Goal: Share content: Share content

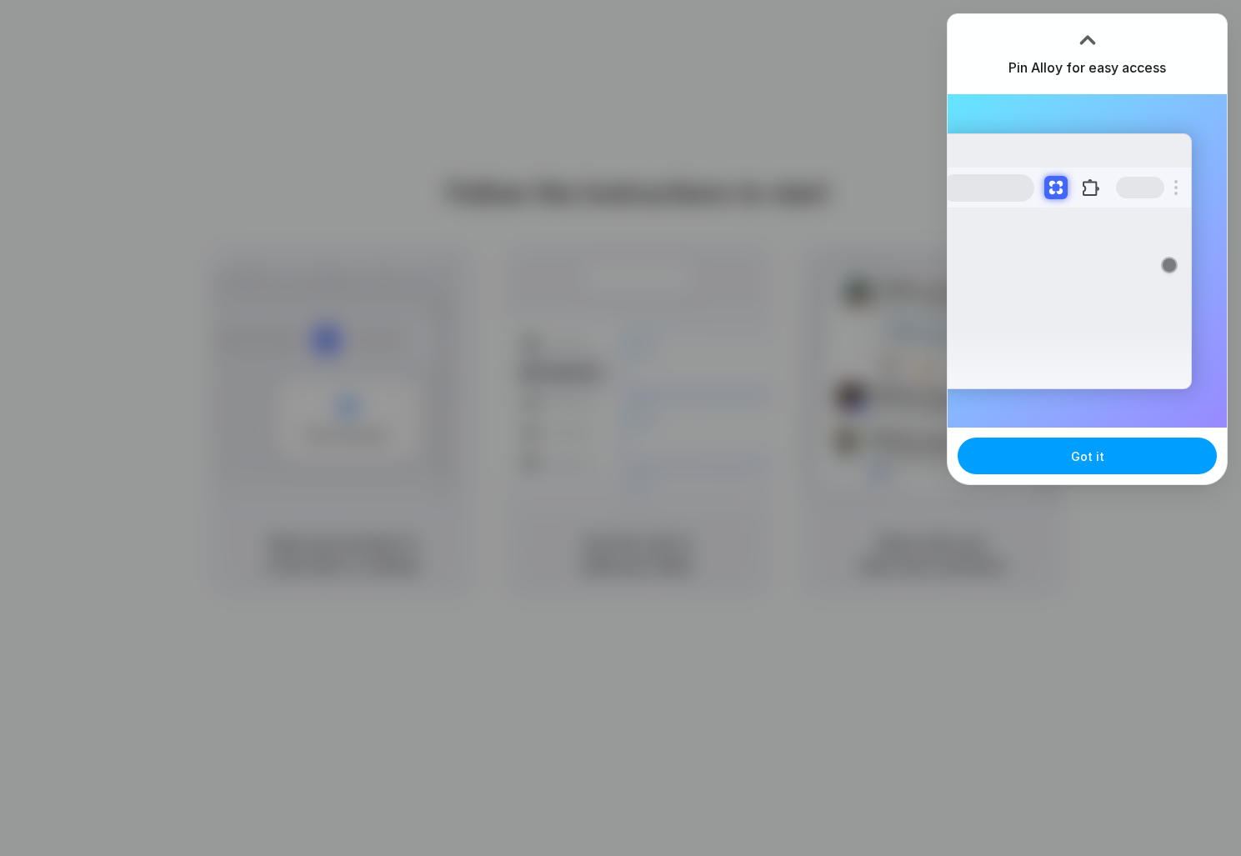
click at [1092, 466] on button "Got it" at bounding box center [1087, 456] width 259 height 37
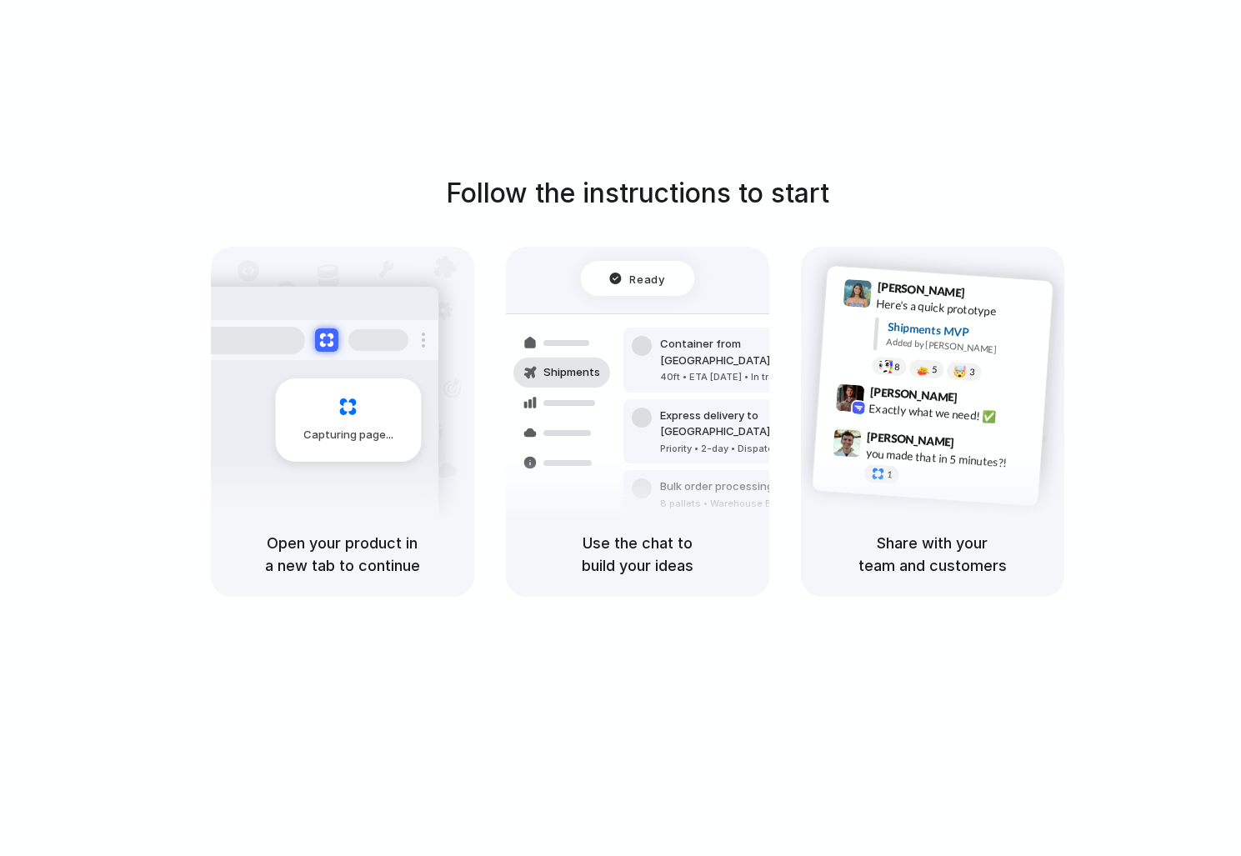
click at [299, 701] on div "Follow the instructions to start Capturing page Open your product in a new tab …" at bounding box center [637, 444] width 1274 height 889
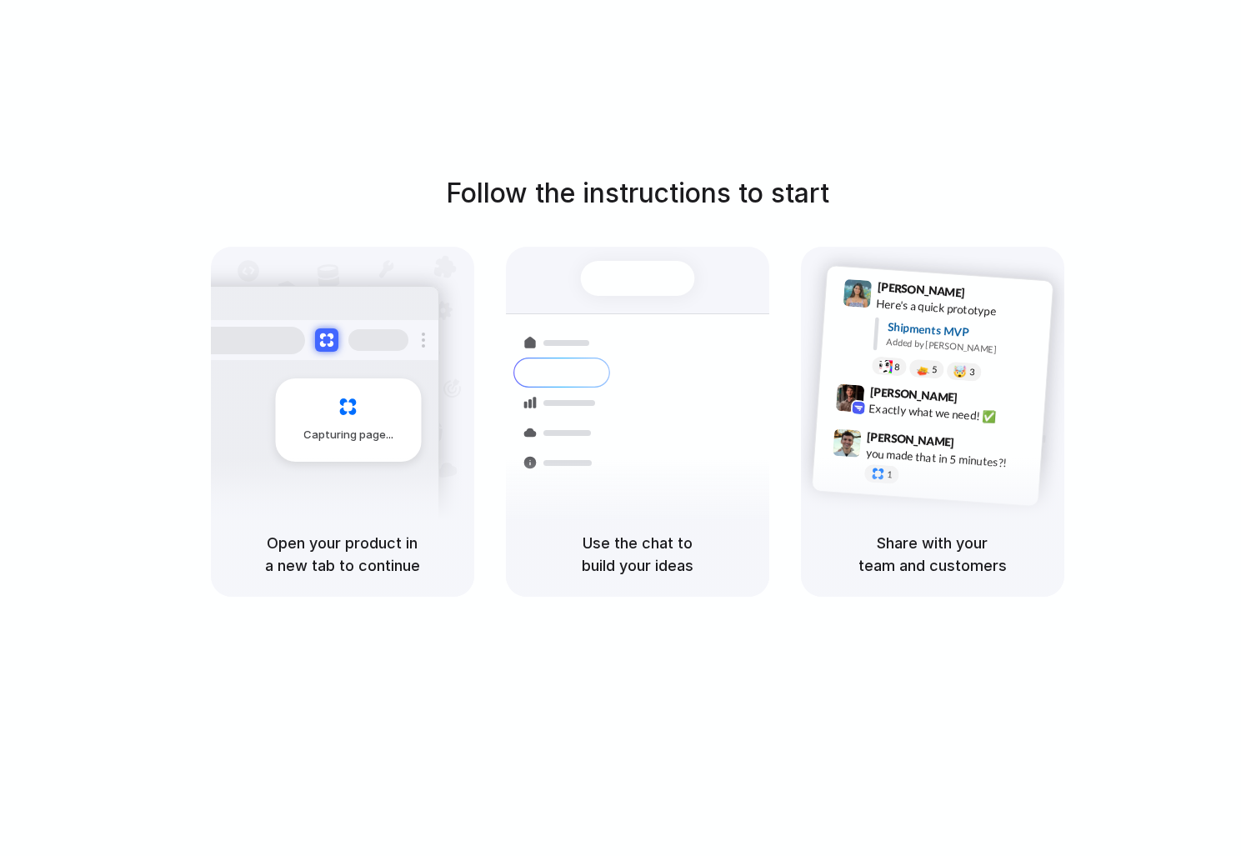
click at [719, 199] on h1 "Follow the instructions to start" at bounding box center [637, 193] width 383 height 40
click at [460, 527] on div "Open your product in a new tab to continue" at bounding box center [342, 554] width 263 height 85
click at [291, 424] on div "Capturing page" at bounding box center [348, 419] width 146 height 83
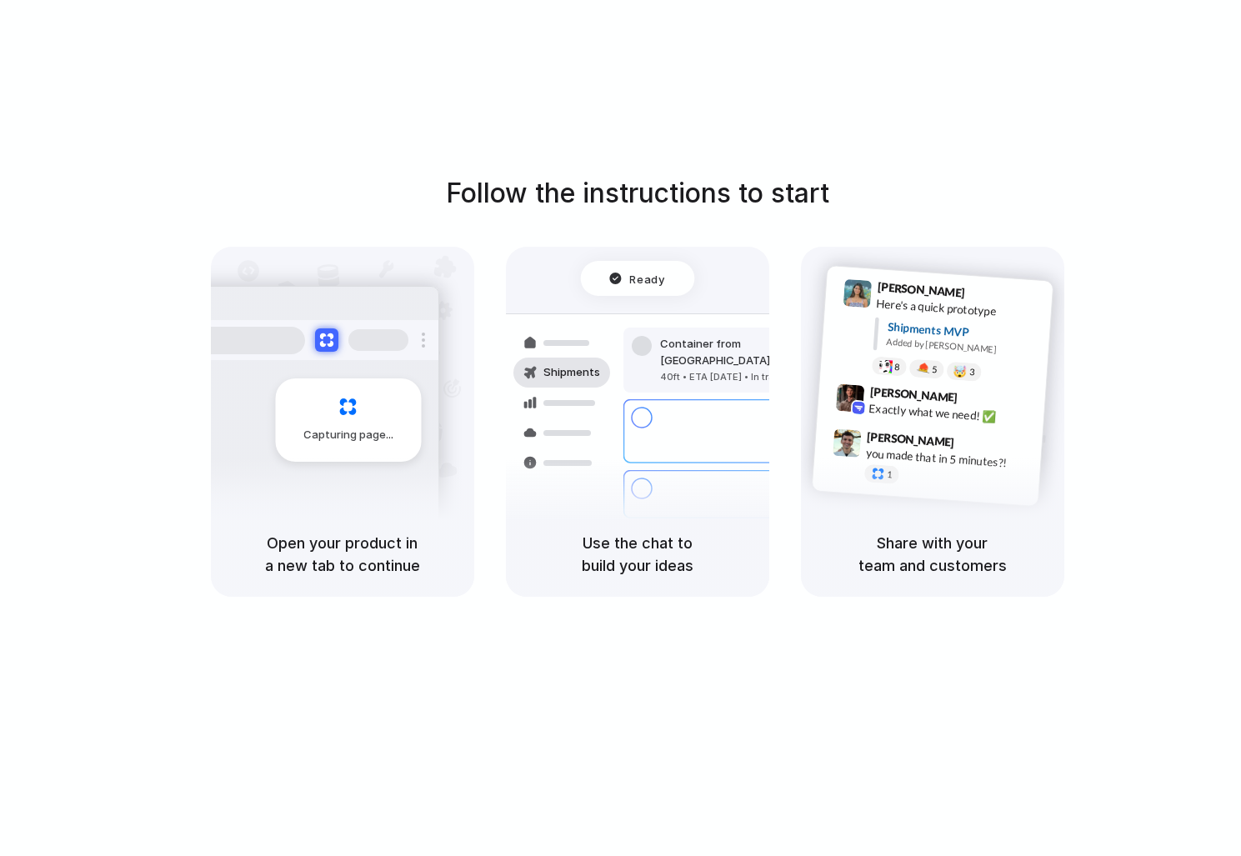
click at [886, 100] on div "Follow the instructions to start Capturing page Open your product in a new tab …" at bounding box center [637, 444] width 1274 height 889
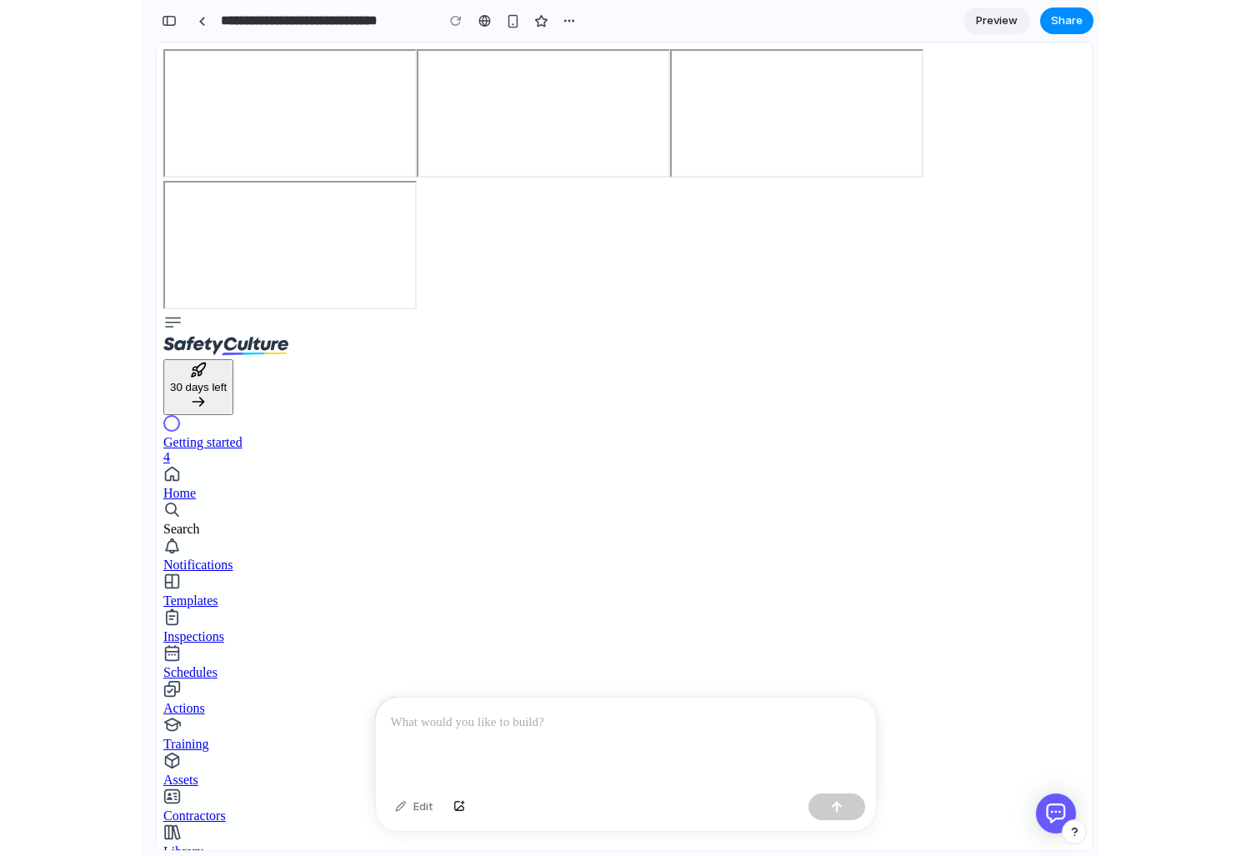
scroll to position [0, 15]
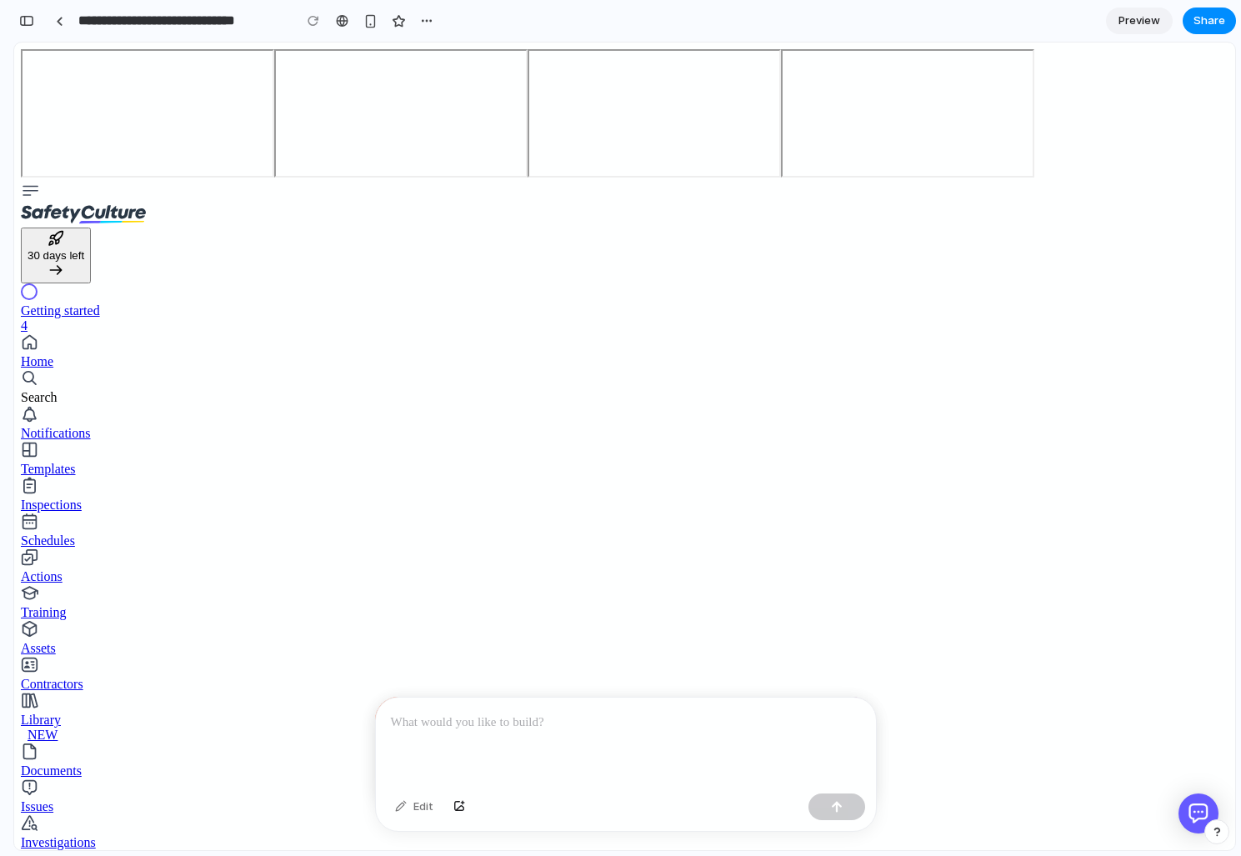
click at [73, 354] on div "Home" at bounding box center [625, 361] width 1208 height 15
click at [594, 721] on p at bounding box center [626, 723] width 470 height 20
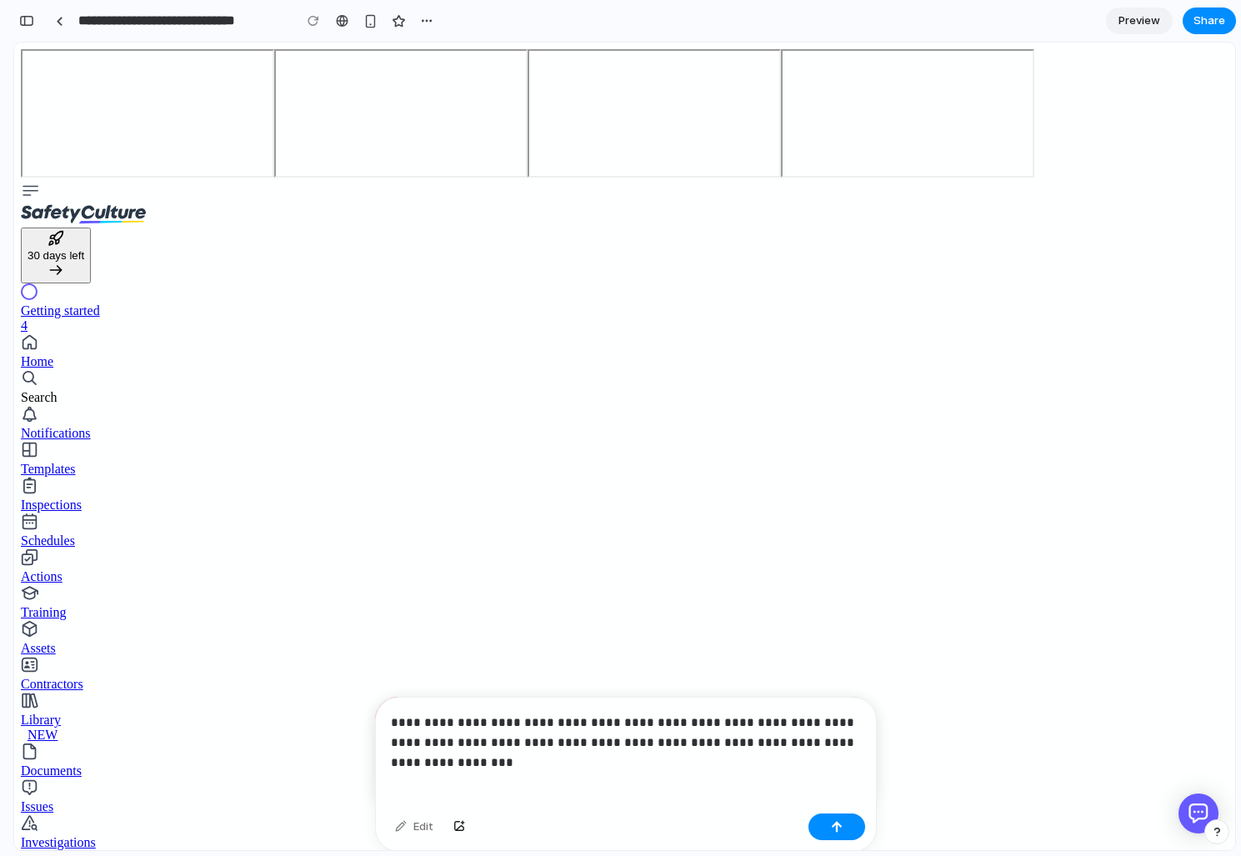
click at [658, 743] on p "**********" at bounding box center [626, 733] width 470 height 40
drag, startPoint x: 740, startPoint y: 798, endPoint x: 203, endPoint y: 754, distance: 539.3
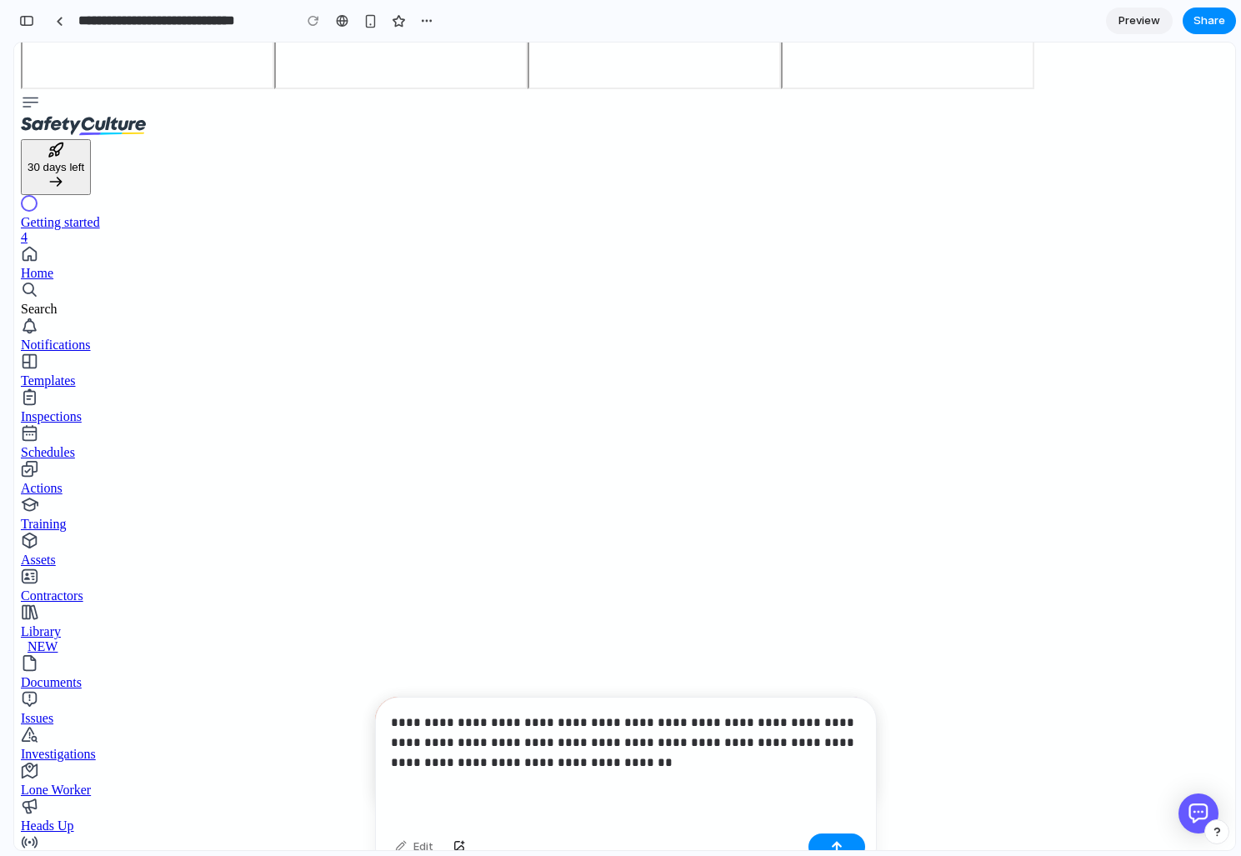
scroll to position [127, 0]
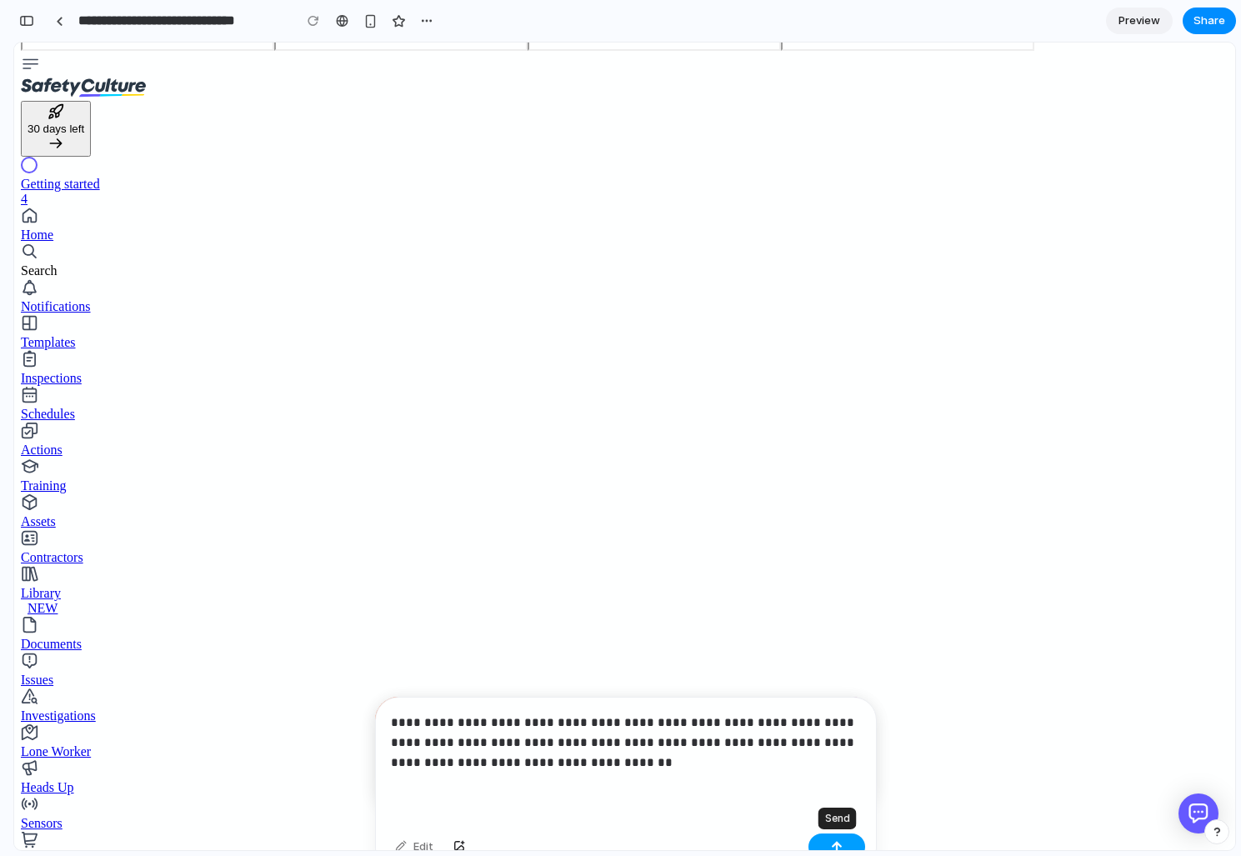
click at [828, 841] on button "button" at bounding box center [836, 846] width 57 height 27
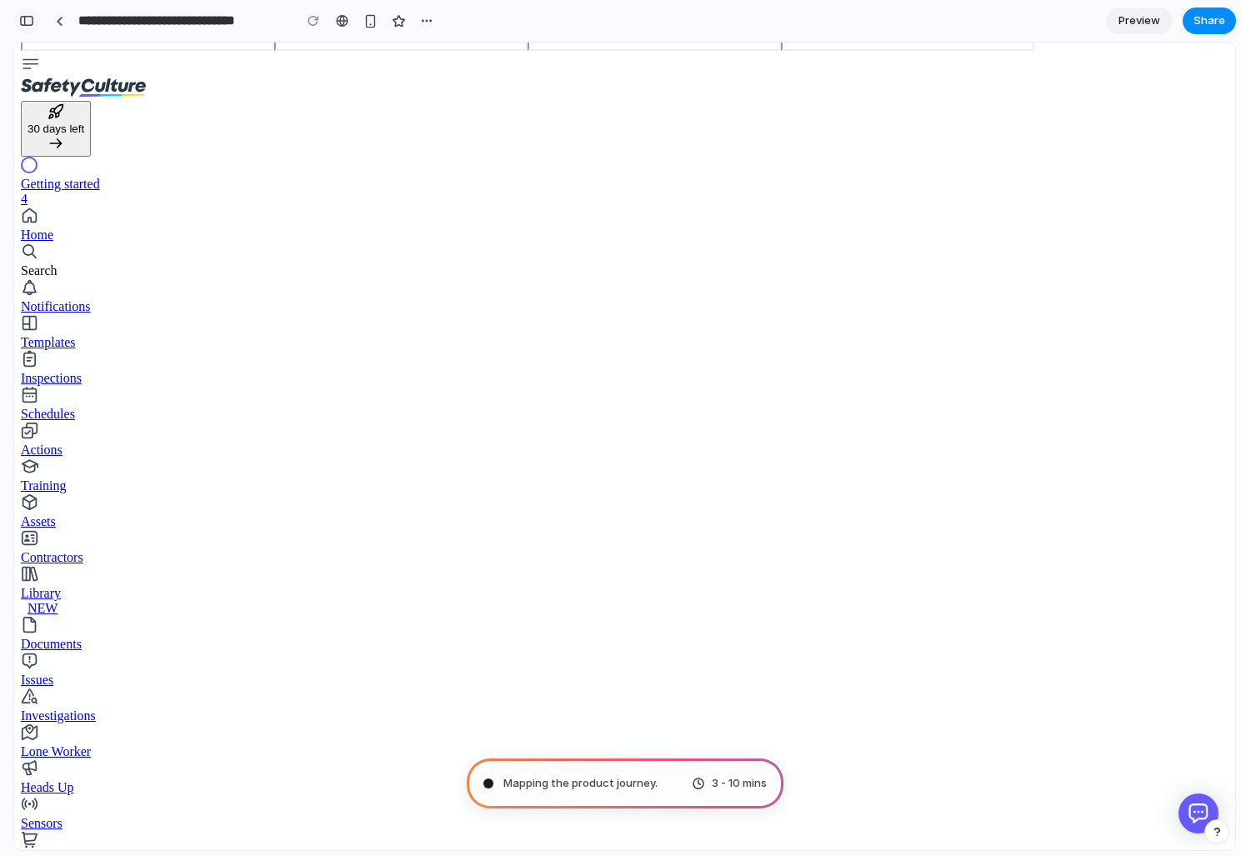
click at [26, 28] on button "button" at bounding box center [26, 21] width 27 height 27
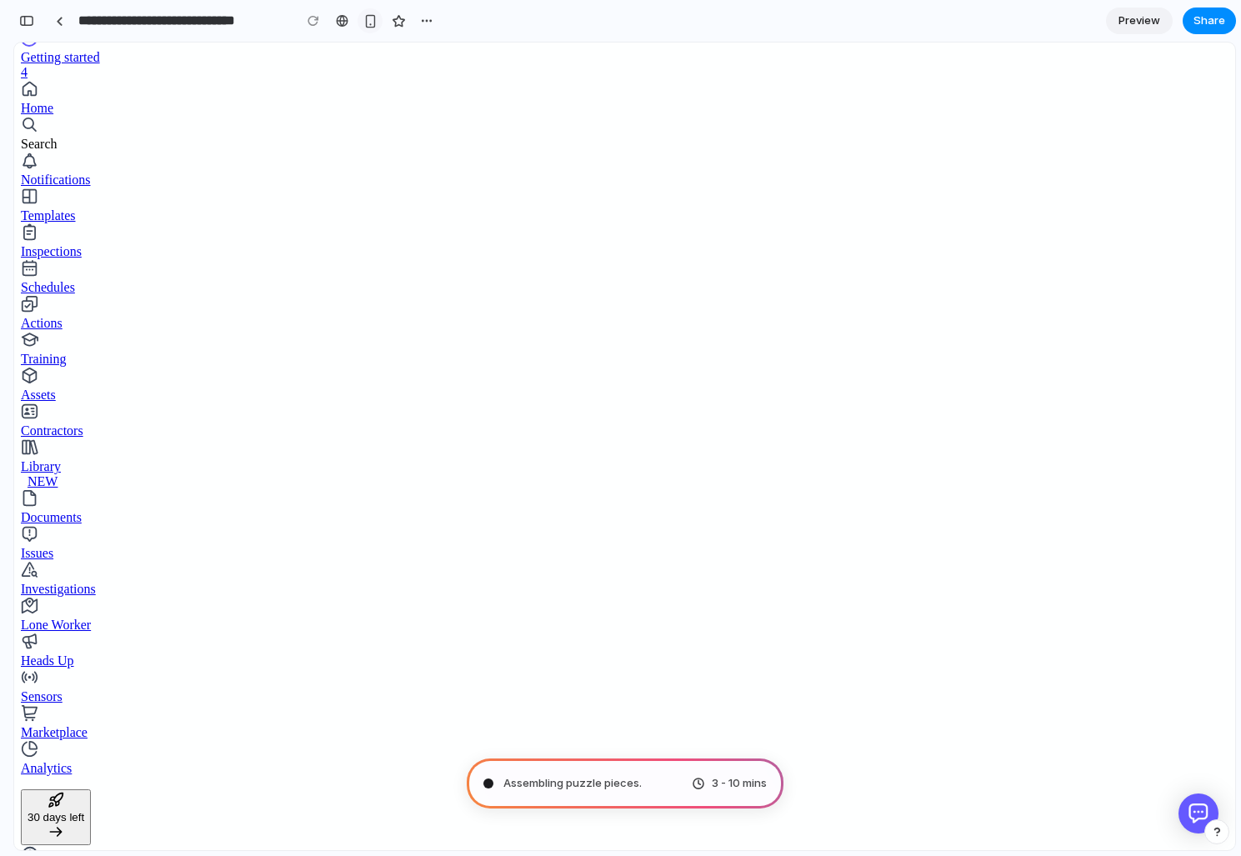
scroll to position [467, 0]
click at [366, 25] on div "button" at bounding box center [370, 21] width 14 height 14
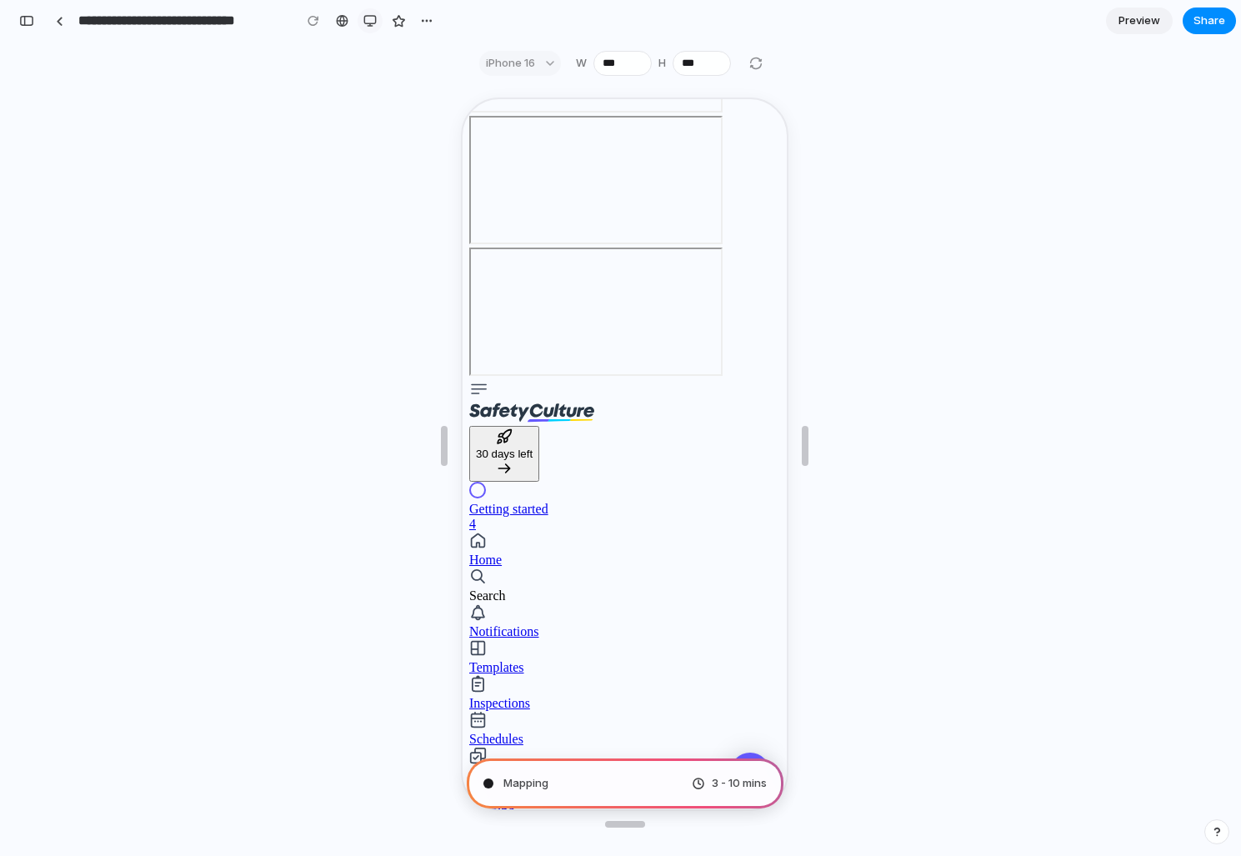
click at [373, 24] on div "button" at bounding box center [369, 20] width 13 height 13
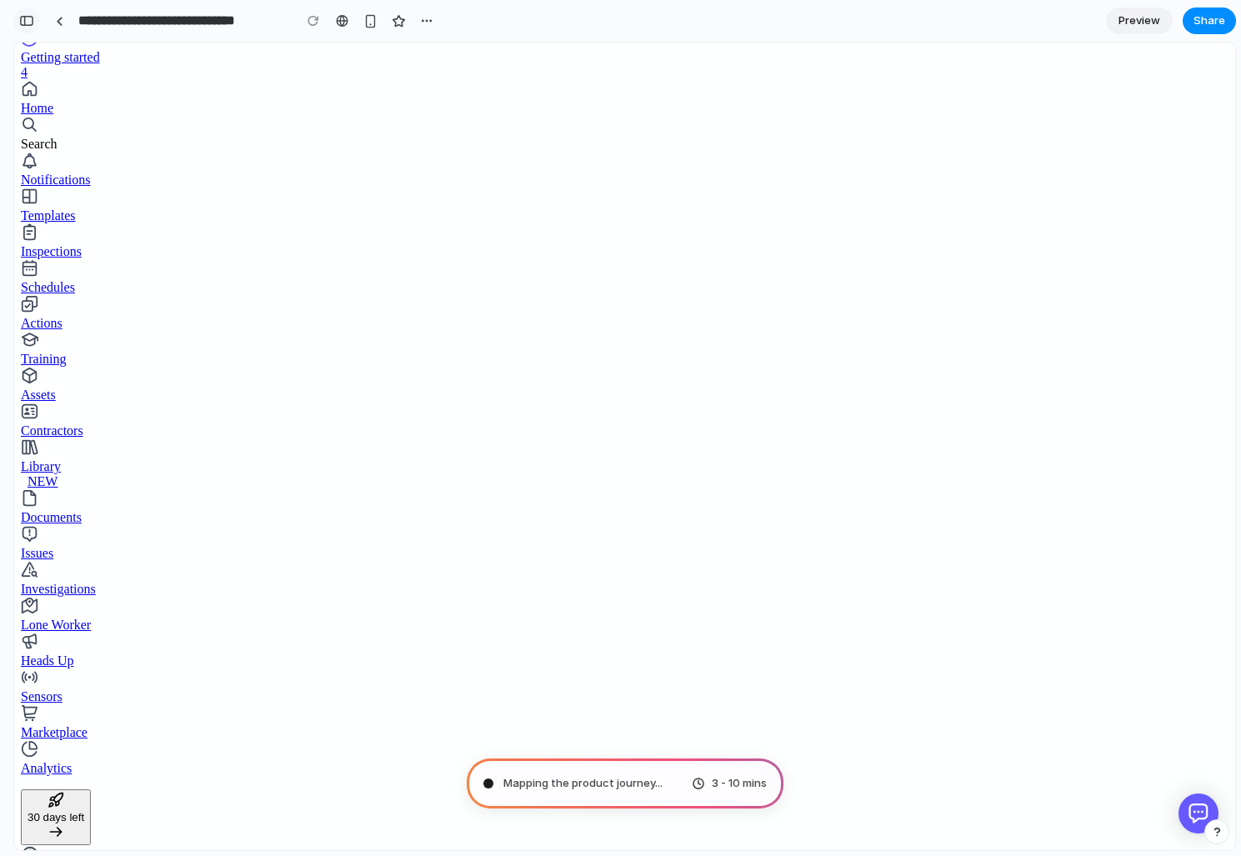
click at [22, 26] on button "button" at bounding box center [26, 21] width 27 height 27
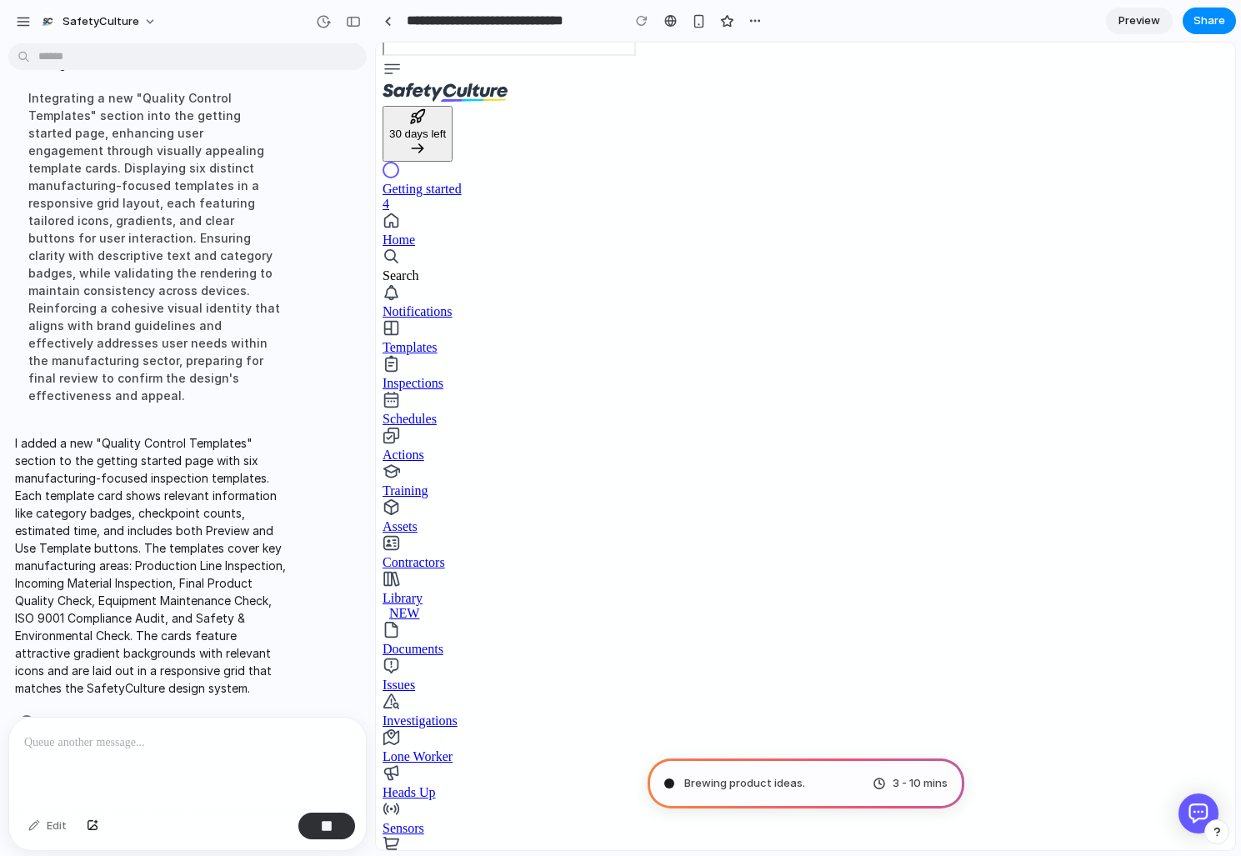
scroll to position [134, 0]
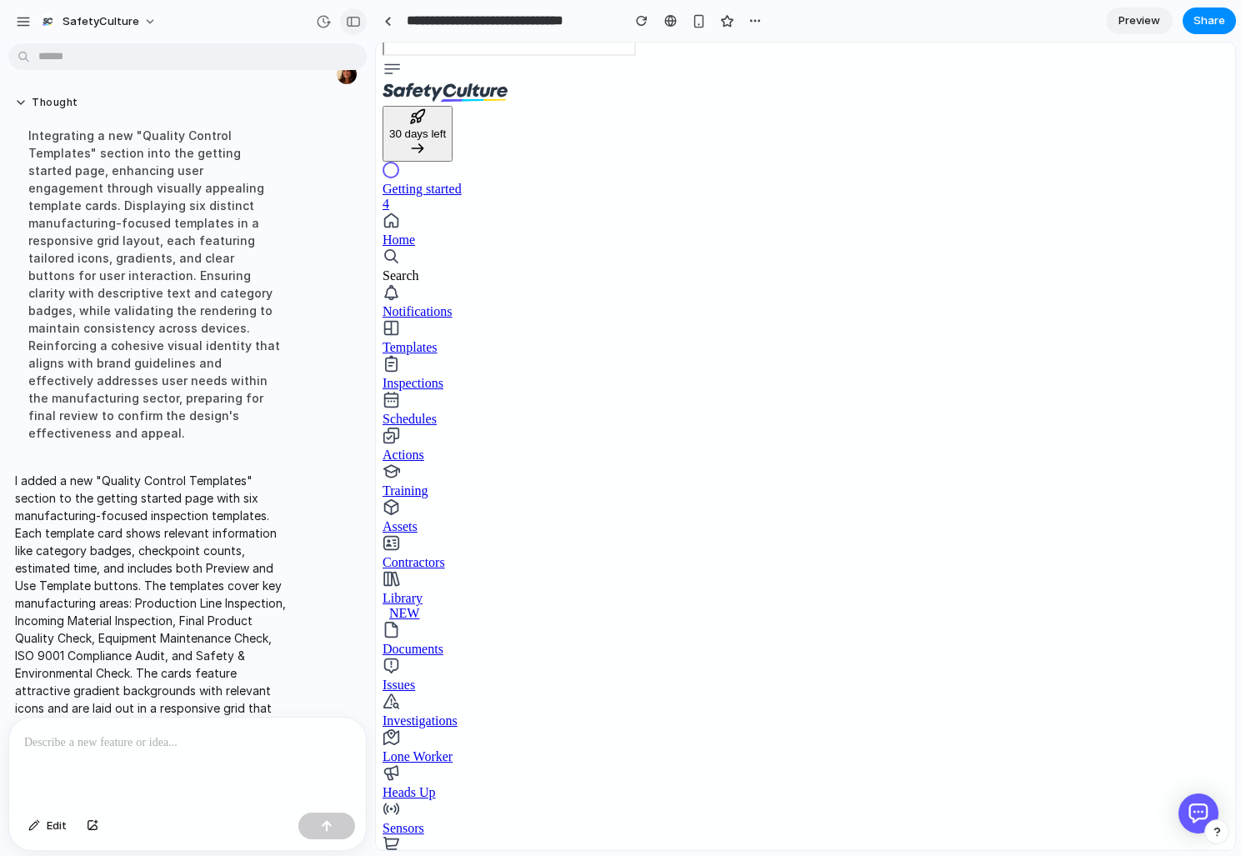
click at [349, 29] on button "button" at bounding box center [353, 21] width 27 height 27
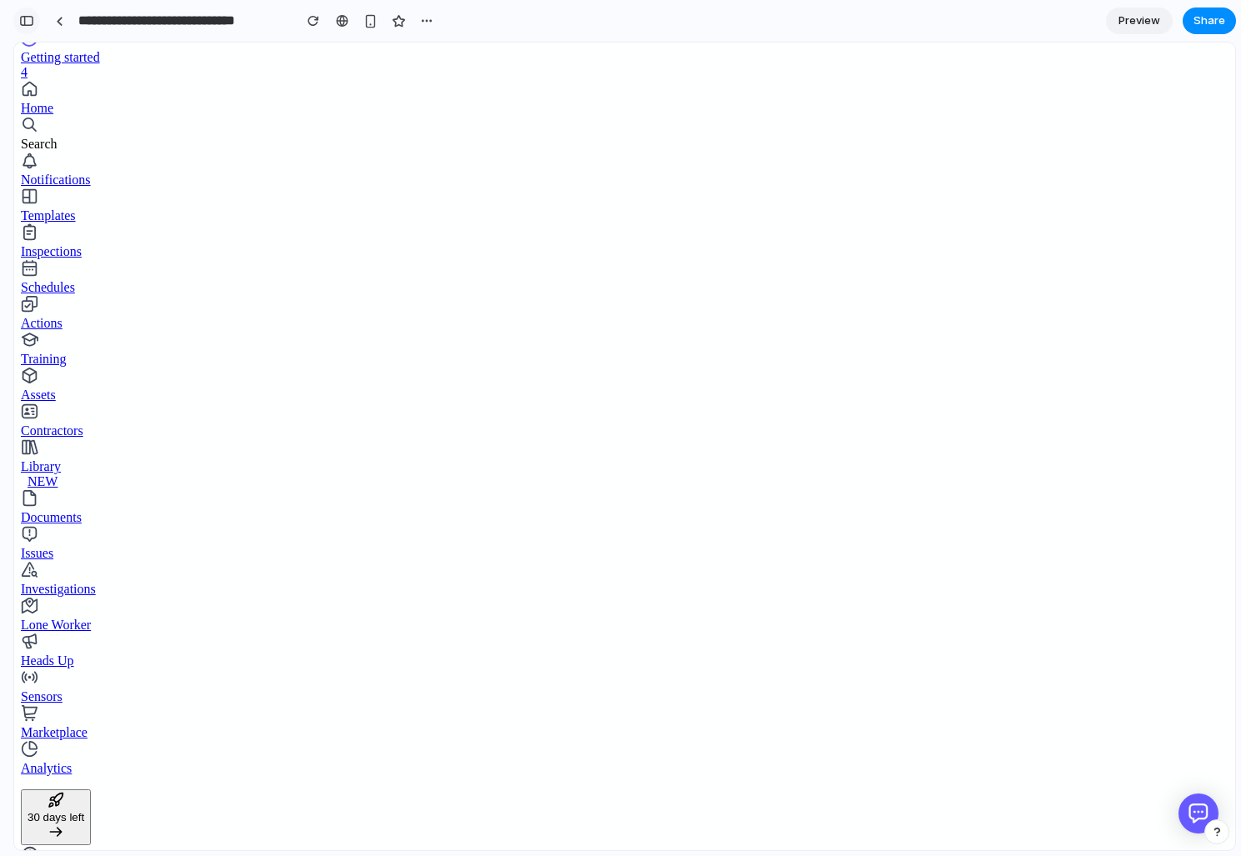
click at [26, 20] on div "button" at bounding box center [26, 21] width 15 height 12
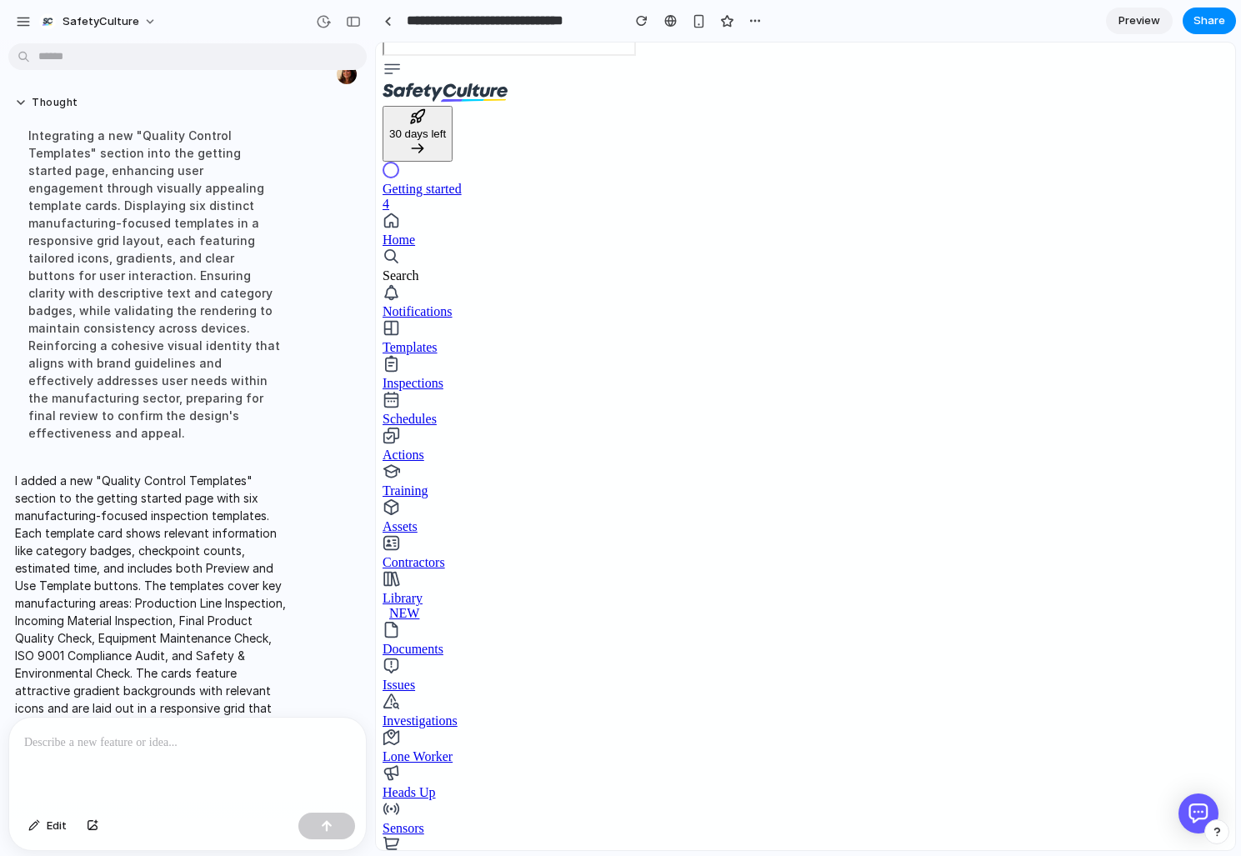
click at [133, 758] on div at bounding box center [187, 762] width 357 height 88
click at [83, 826] on button "button" at bounding box center [92, 826] width 28 height 27
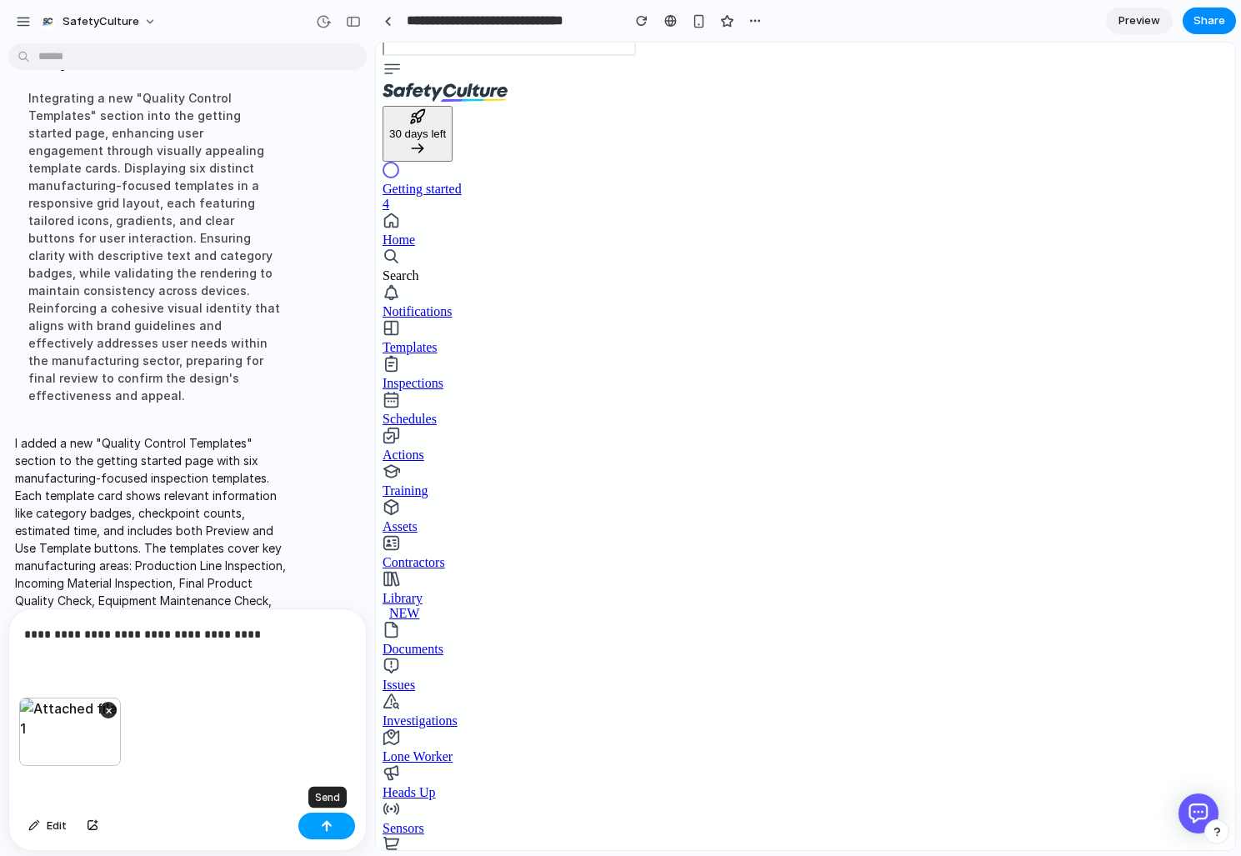
click at [323, 831] on button "button" at bounding box center [326, 826] width 57 height 27
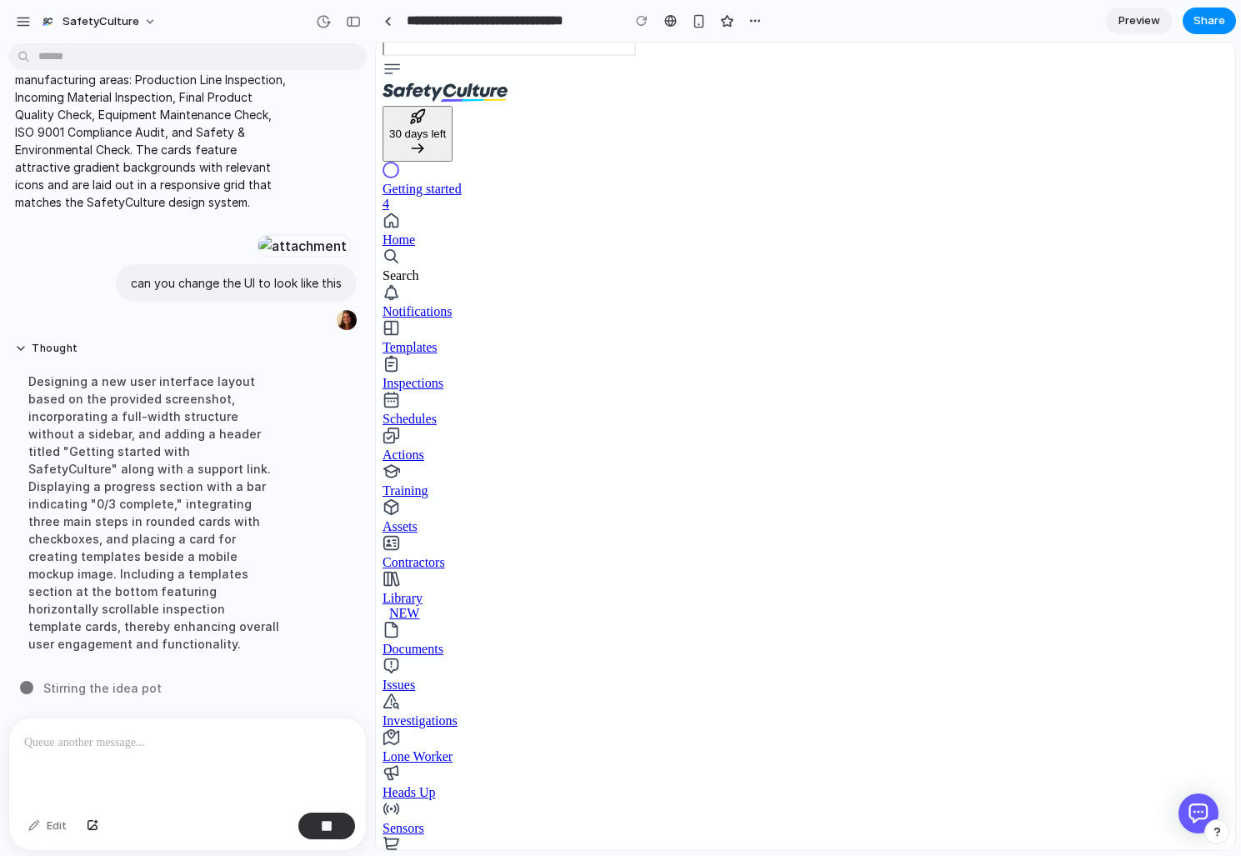
scroll to position [522, 0]
click at [113, 738] on p at bounding box center [187, 743] width 327 height 20
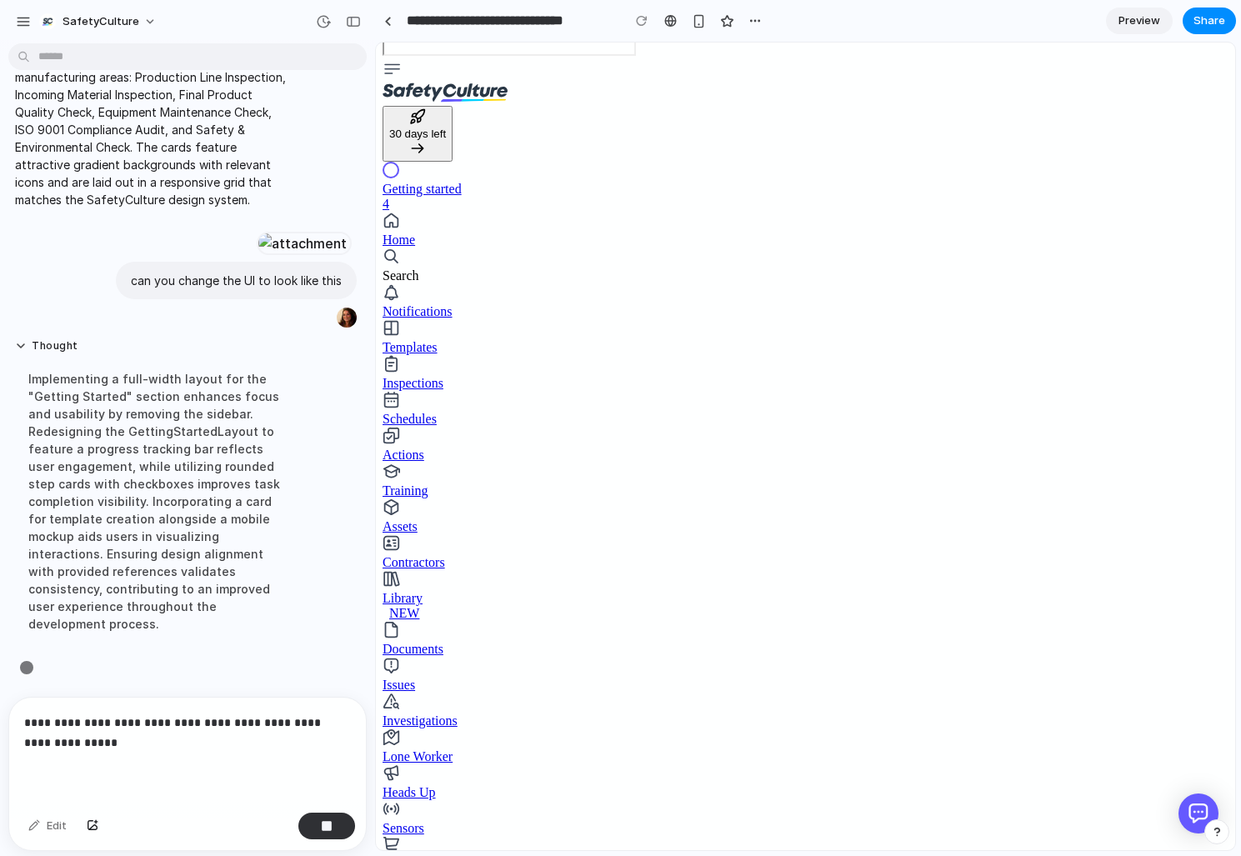
scroll to position [542, 0]
drag, startPoint x: 187, startPoint y: 739, endPoint x: 352, endPoint y: 768, distance: 167.4
click at [352, 768] on div "**********" at bounding box center [187, 752] width 357 height 108
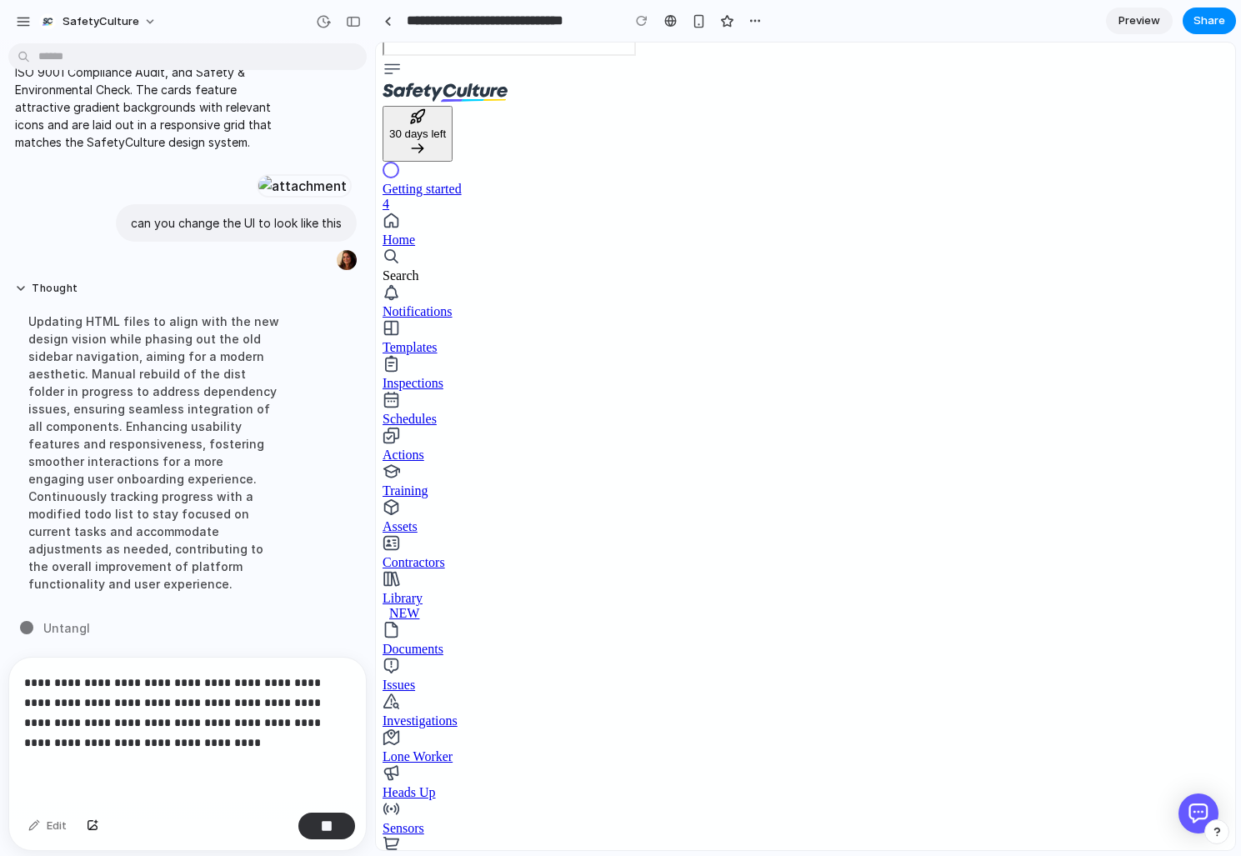
scroll to position [599, 0]
click at [1147, 24] on span "Preview" at bounding box center [1139, 21] width 42 height 17
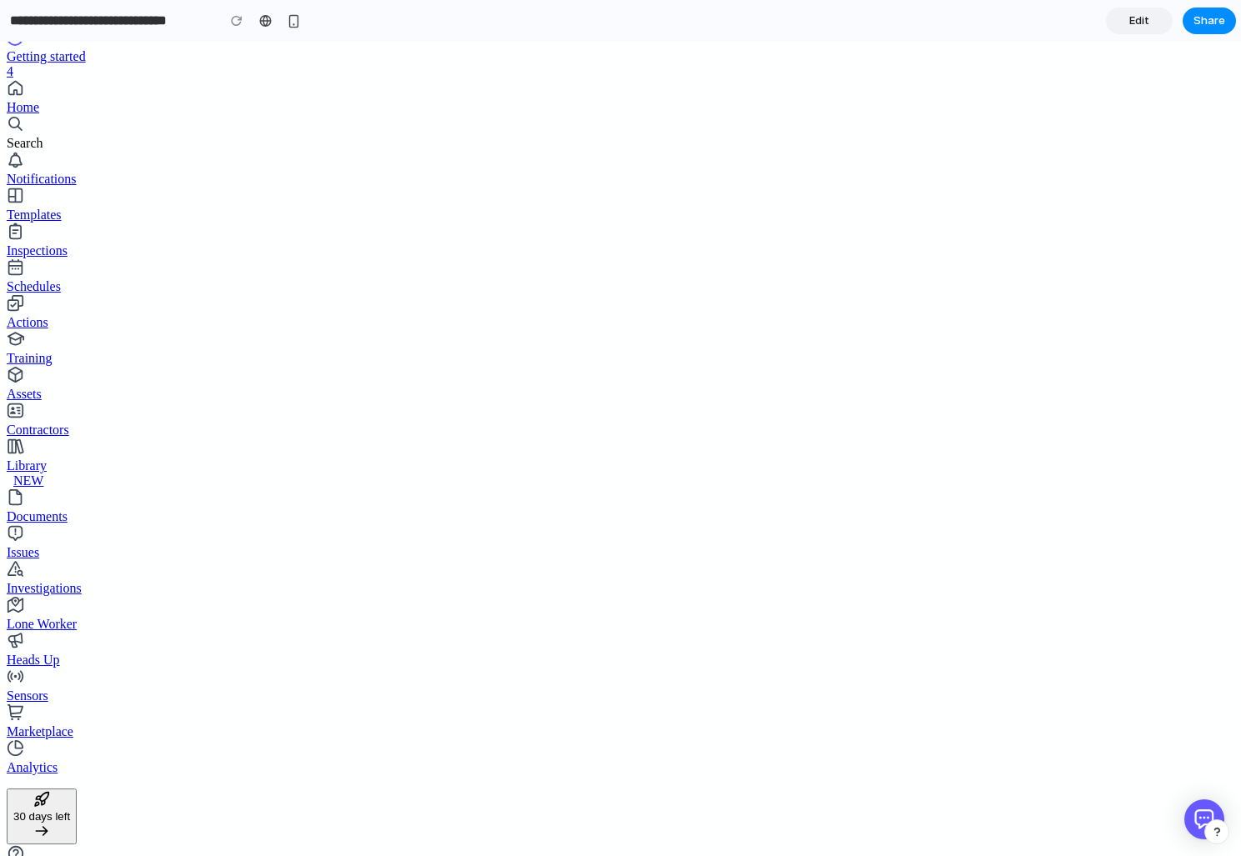
click at [1146, 23] on span "Edit" at bounding box center [1139, 21] width 20 height 17
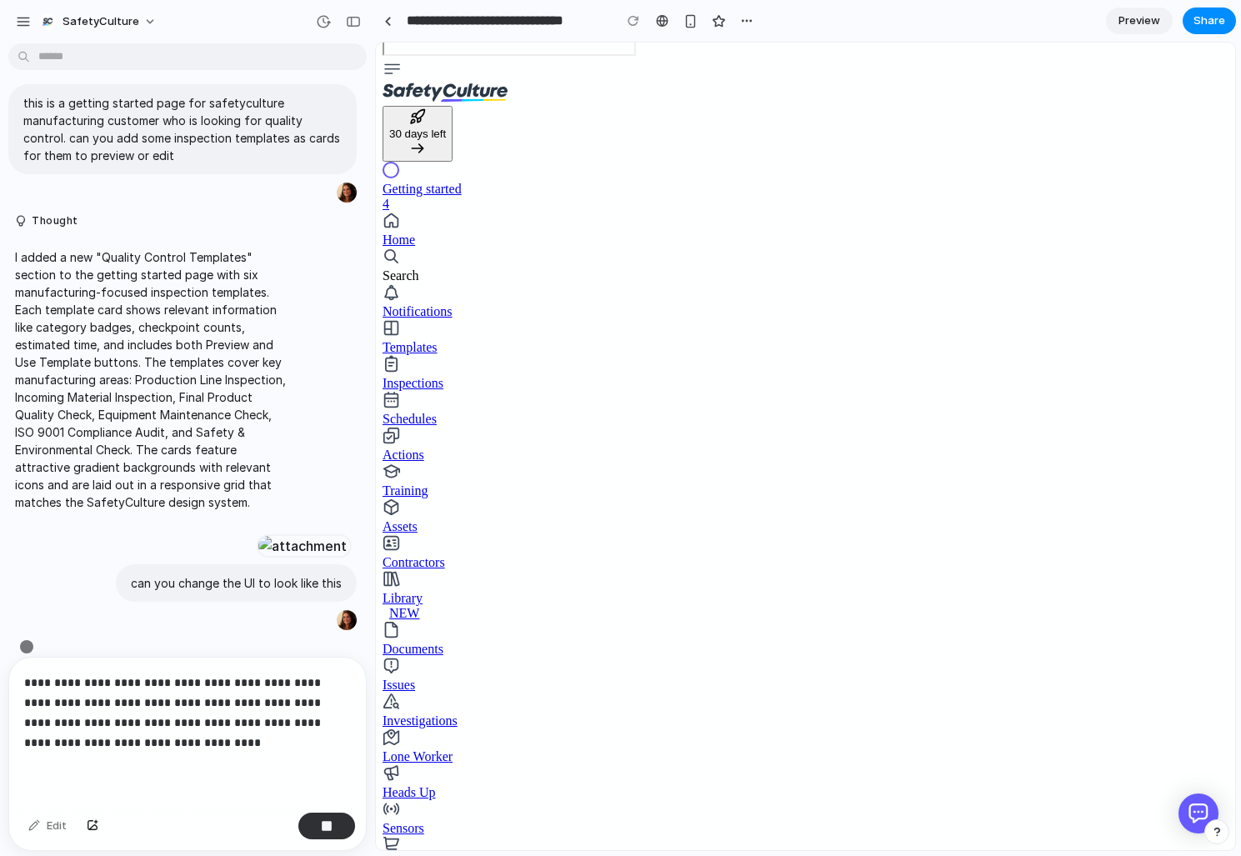
scroll to position [310, 0]
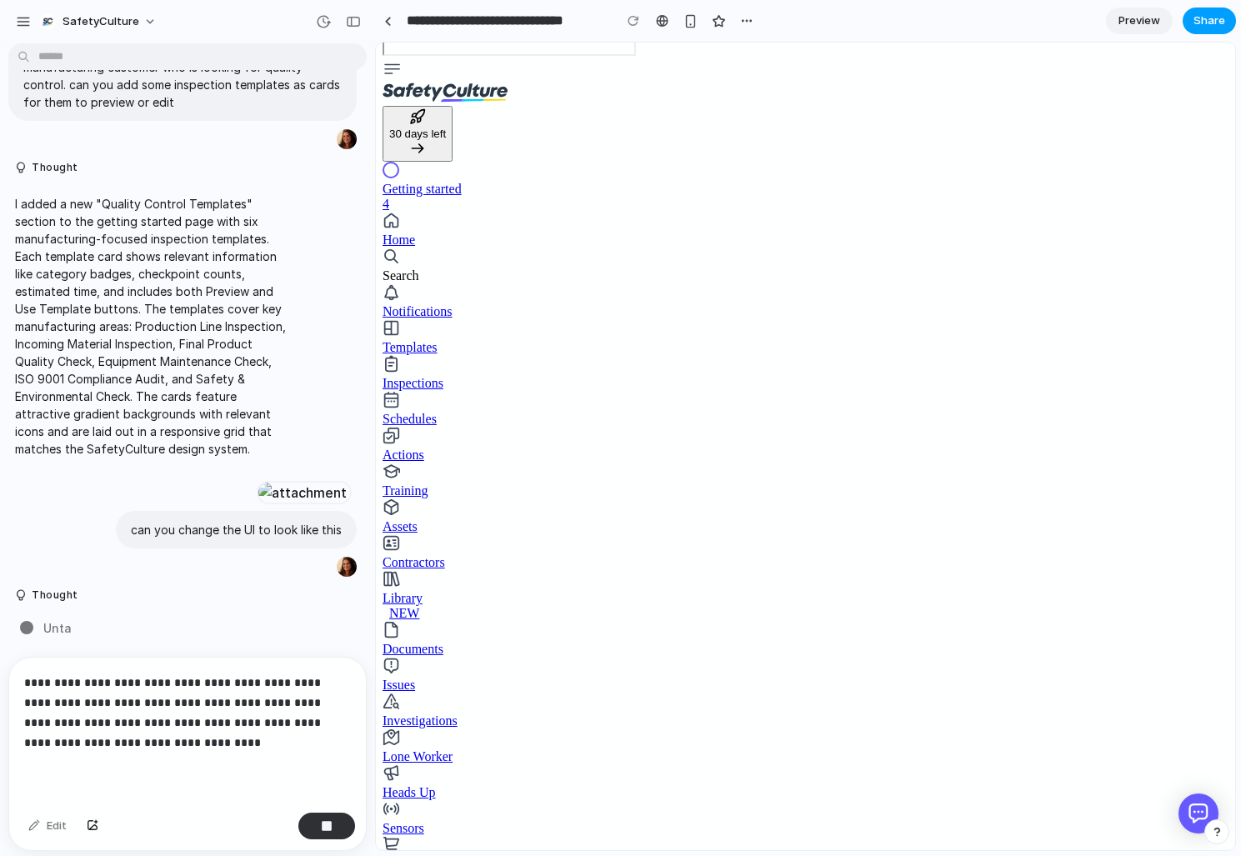
click at [1206, 23] on span "Share" at bounding box center [1209, 21] width 32 height 17
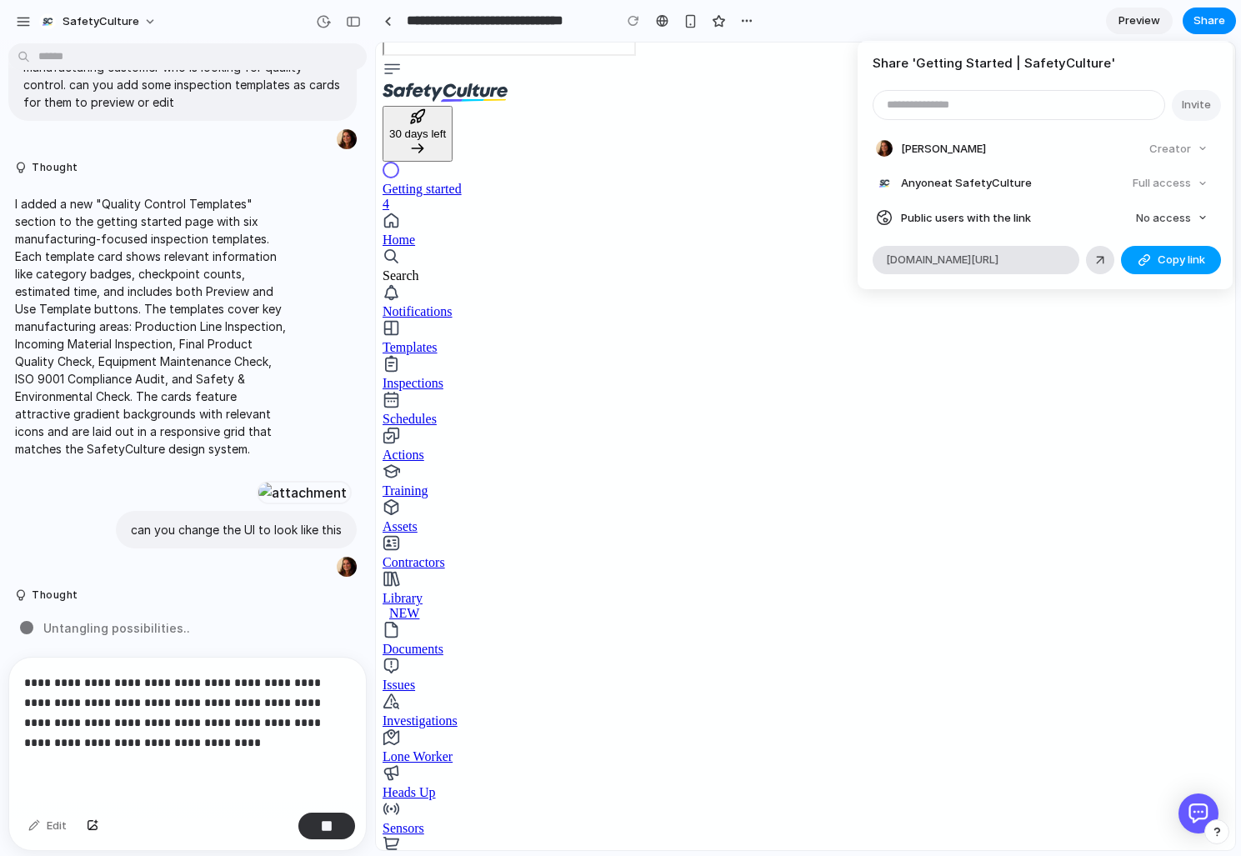
click at [1171, 258] on span "Copy link" at bounding box center [1182, 260] width 48 height 17
click at [1152, 214] on span "No access" at bounding box center [1163, 218] width 55 height 17
click at [1147, 291] on li "Full access" at bounding box center [1162, 280] width 99 height 27
click at [1183, 263] on span "Copy link" at bounding box center [1182, 260] width 48 height 17
click at [844, 93] on div "Share ' Getting Started | SafetyCulture ' Invite [PERSON_NAME] Creator Anyone a…" at bounding box center [620, 428] width 1241 height 856
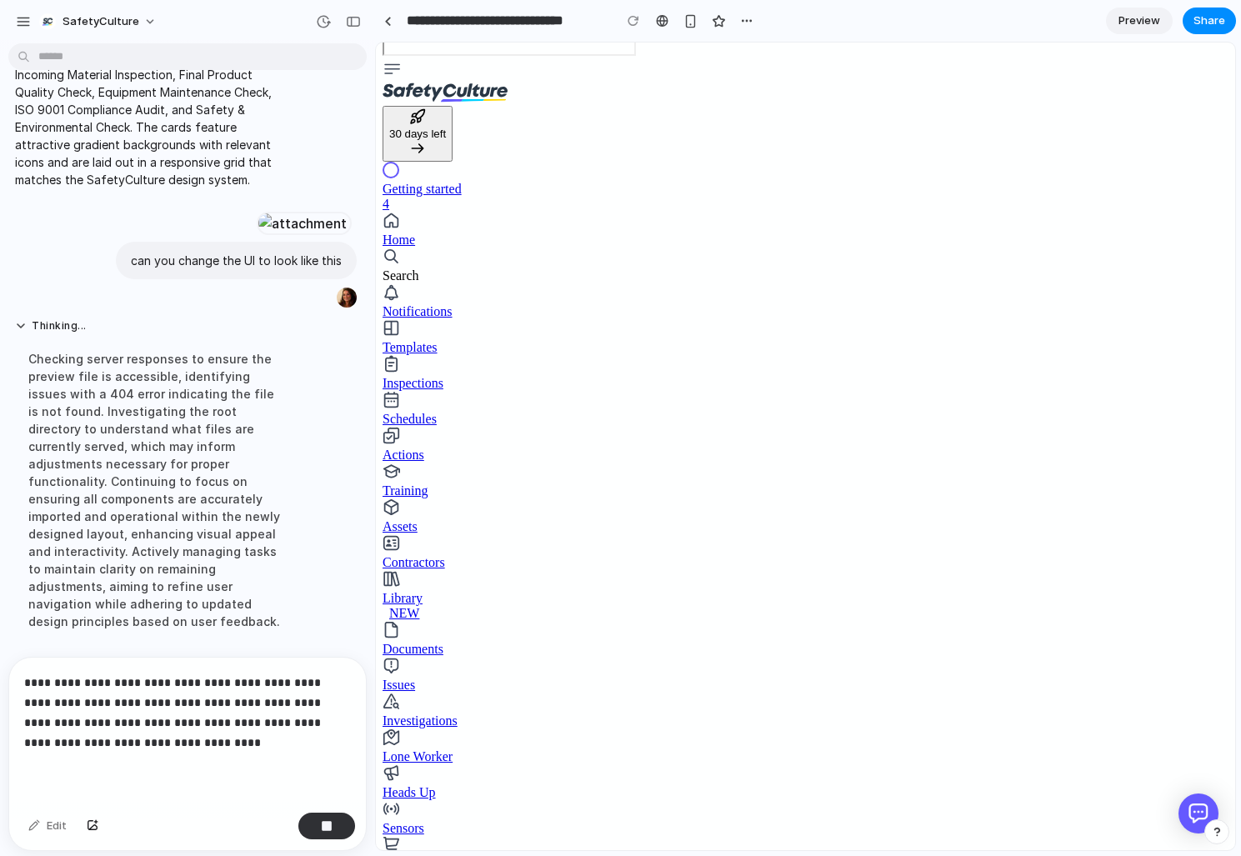
scroll to position [599, 0]
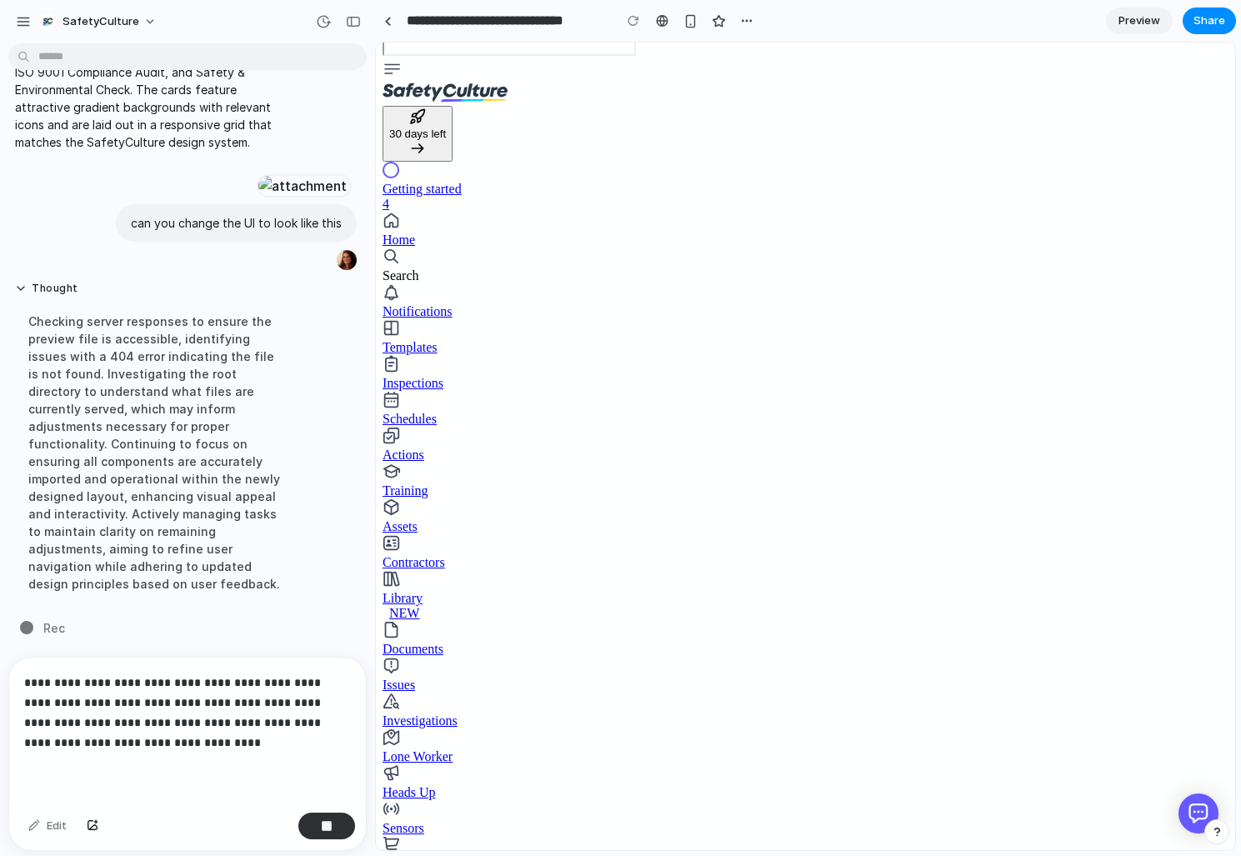
click at [175, 745] on p "**********" at bounding box center [187, 713] width 327 height 80
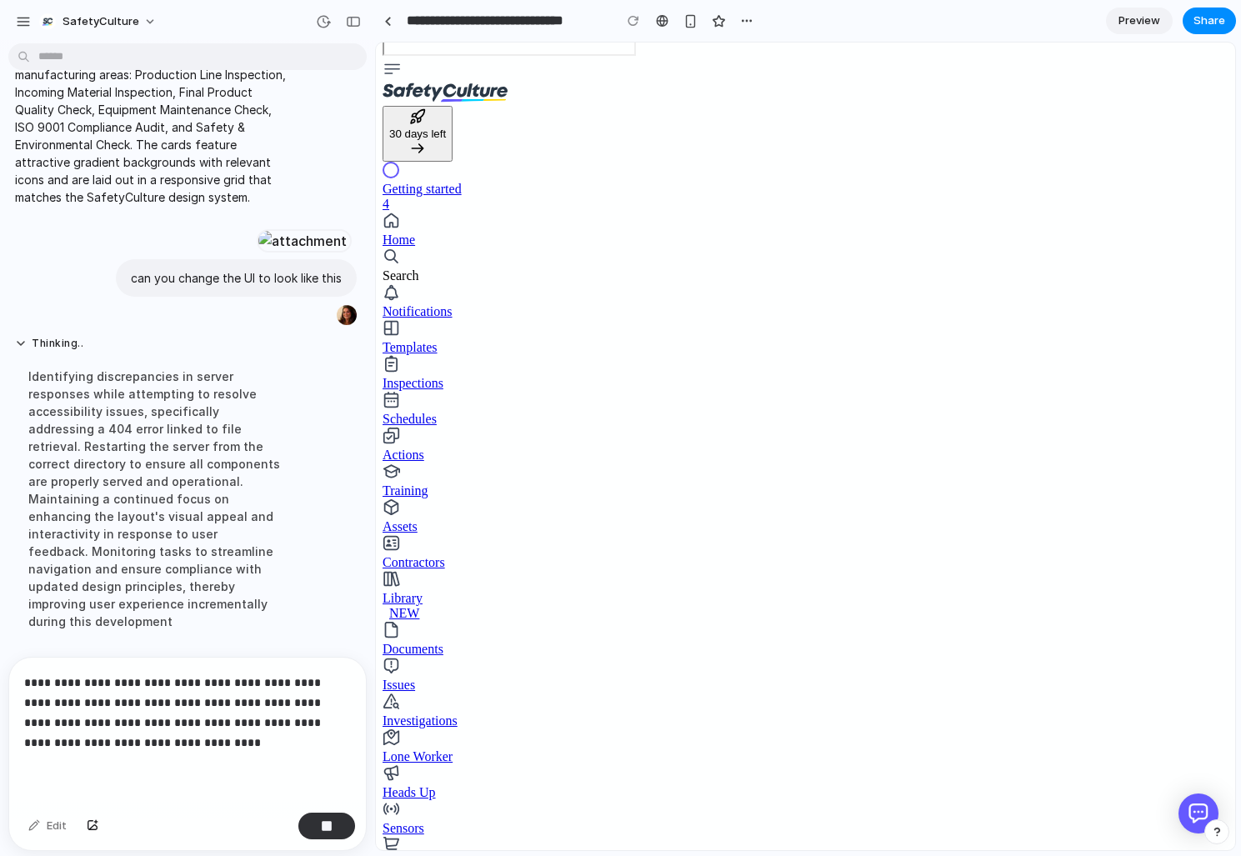
scroll to position [582, 0]
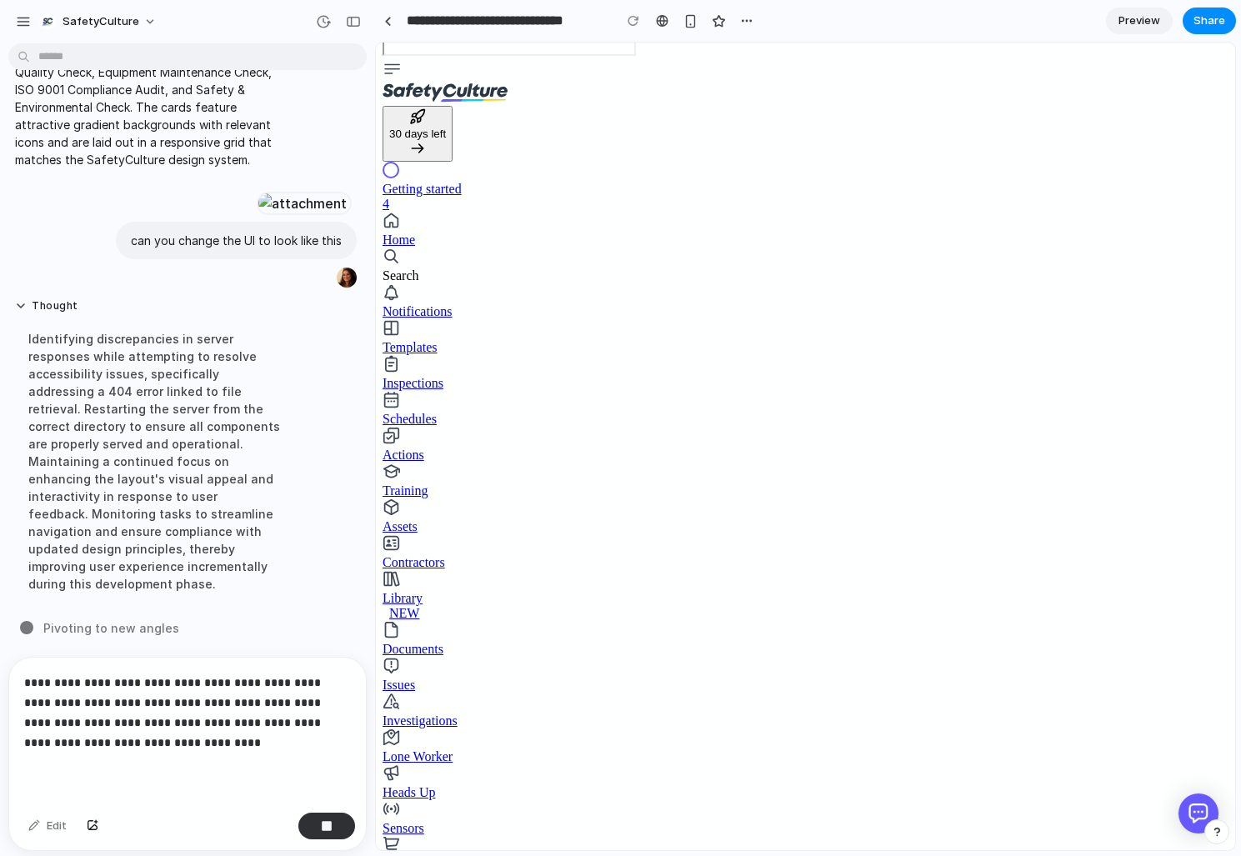
click at [50, 728] on p "**********" at bounding box center [187, 713] width 327 height 80
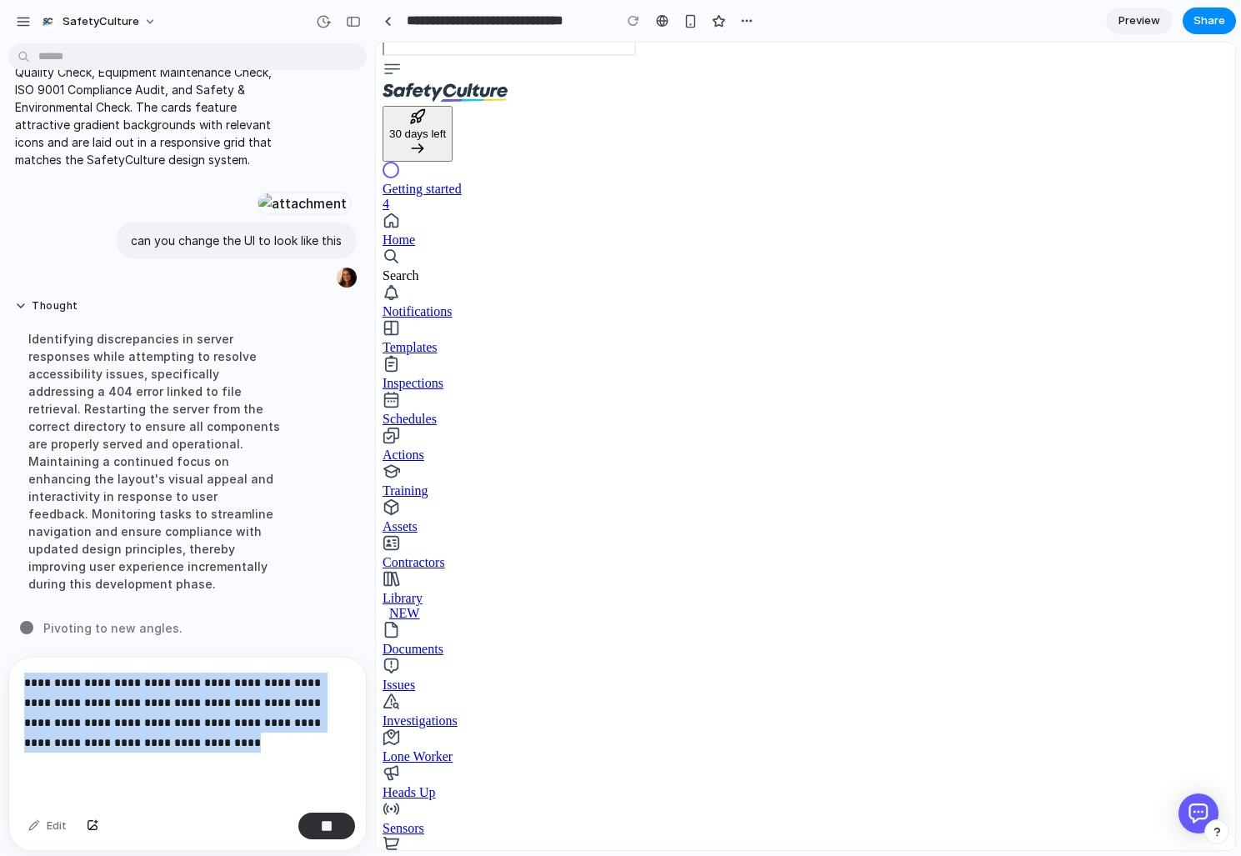
click at [50, 728] on p "**********" at bounding box center [187, 713] width 327 height 80
copy p "**********"
click at [180, 709] on p "**********" at bounding box center [187, 713] width 327 height 80
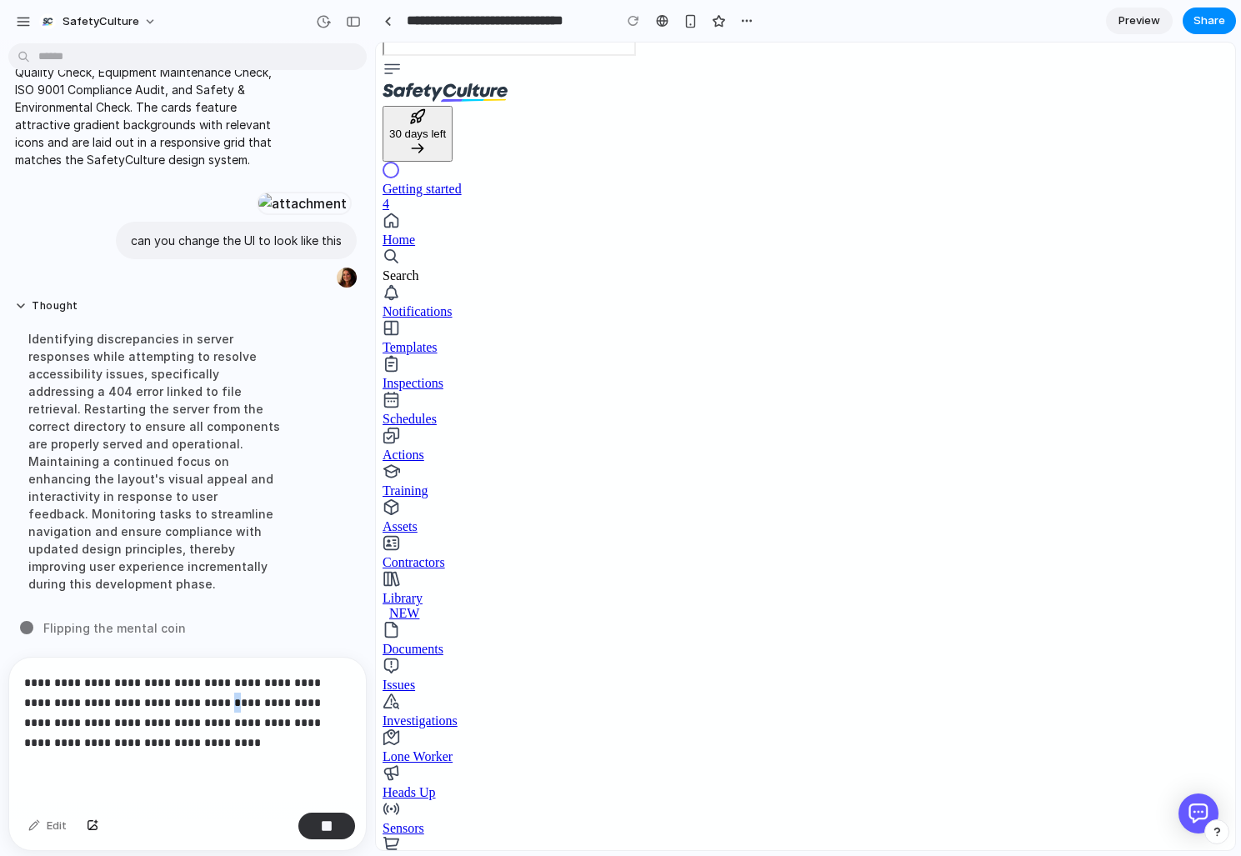
click at [180, 709] on p "**********" at bounding box center [187, 713] width 327 height 80
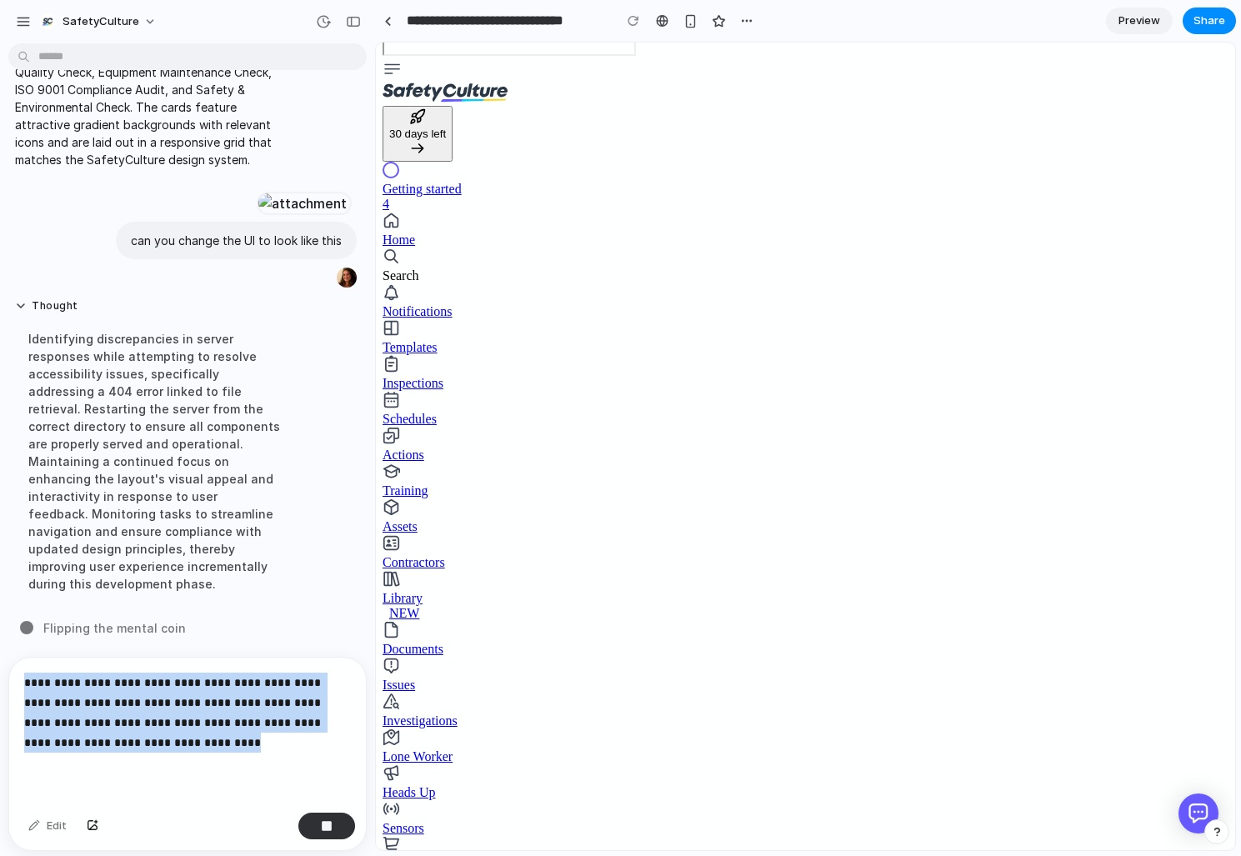
click at [180, 709] on p "**********" at bounding box center [187, 713] width 327 height 80
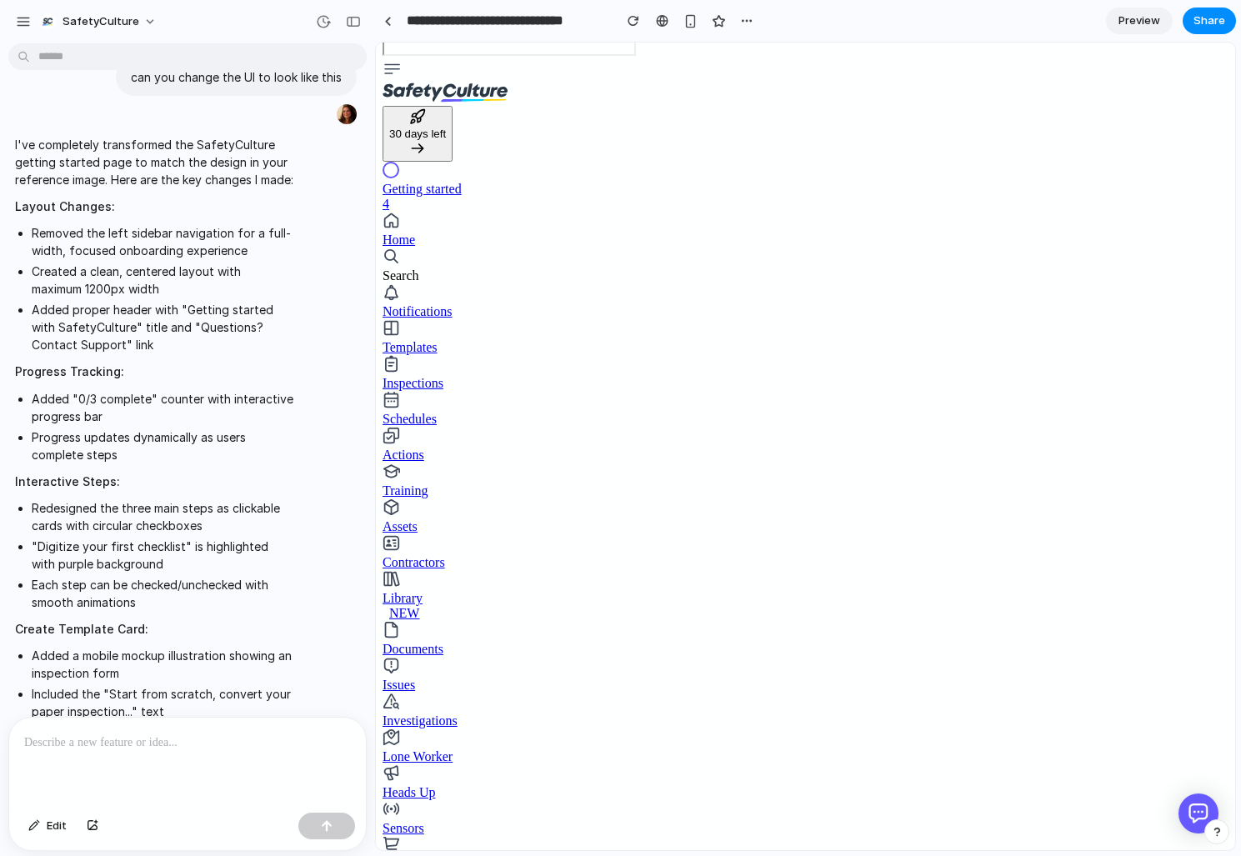
scroll to position [1354, 0]
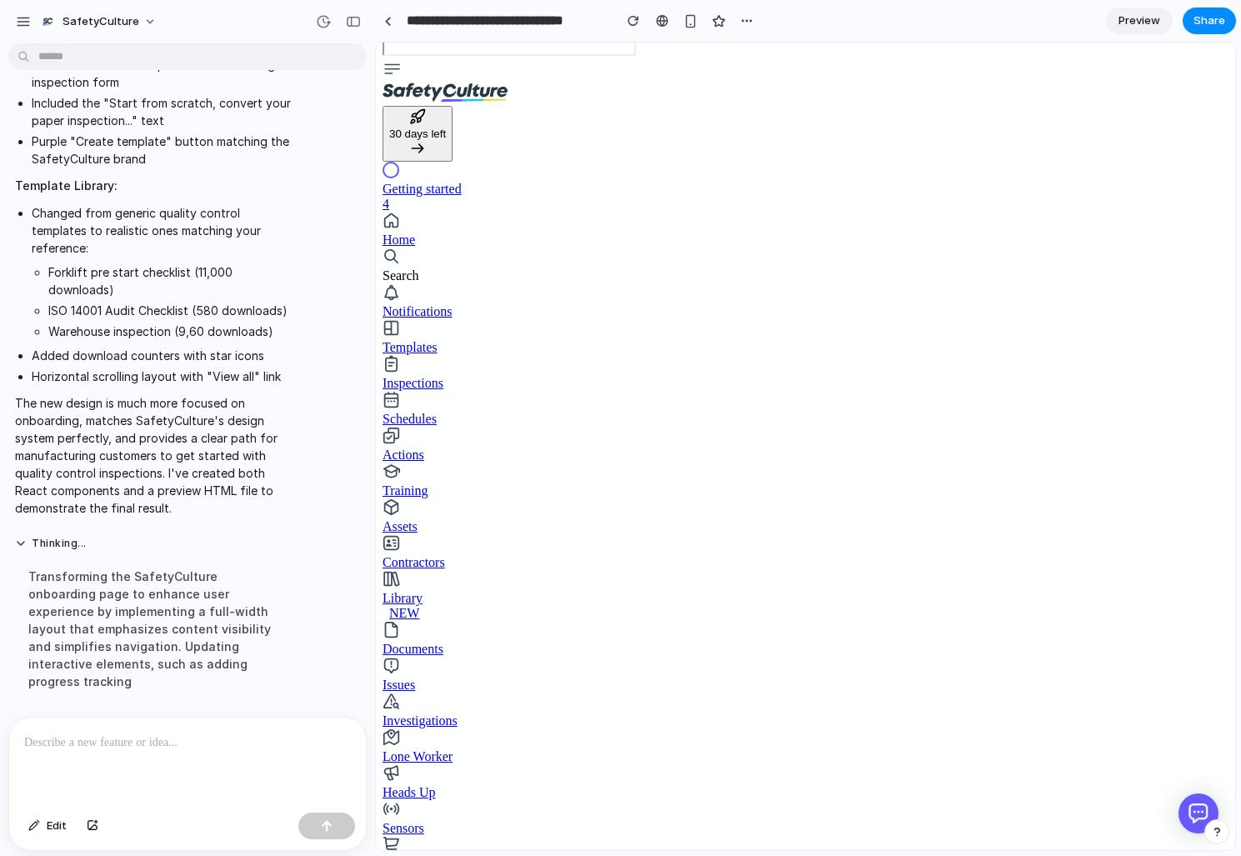
click at [273, 654] on div "Transforming the SafetyCulture onboarding page to enhance user experience by im…" at bounding box center [154, 629] width 278 height 143
click at [28, 551] on button "Thinking .." at bounding box center [154, 544] width 278 height 14
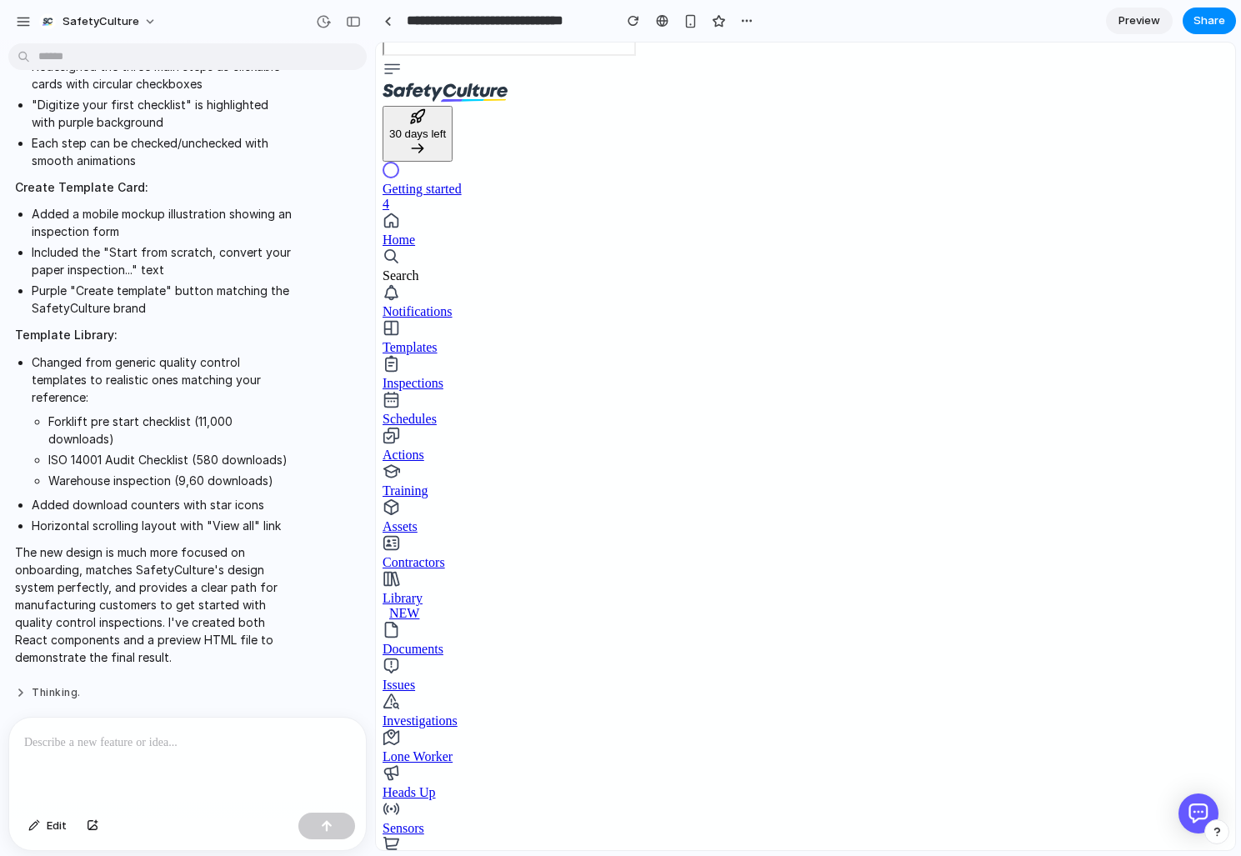
click at [25, 698] on button "Thinking ." at bounding box center [154, 693] width 278 height 14
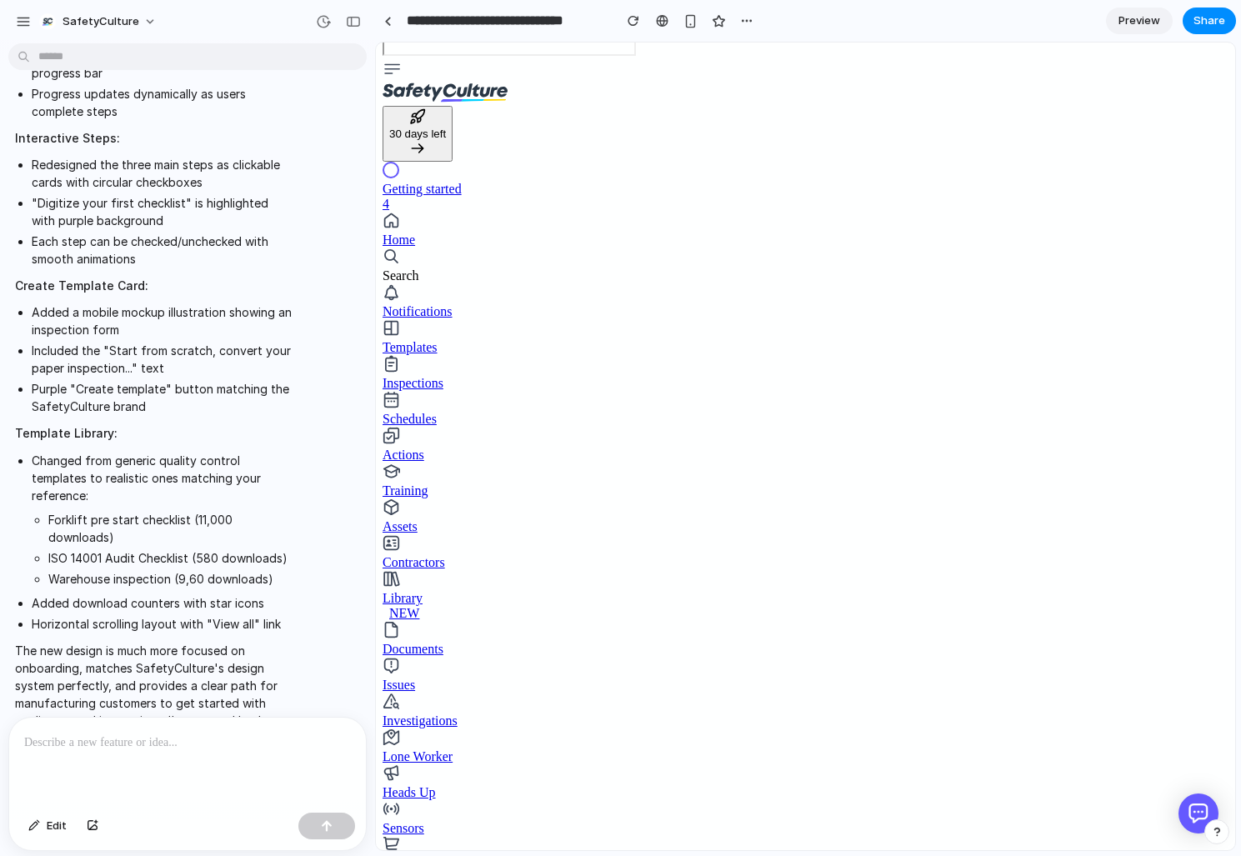
scroll to position [1354, 0]
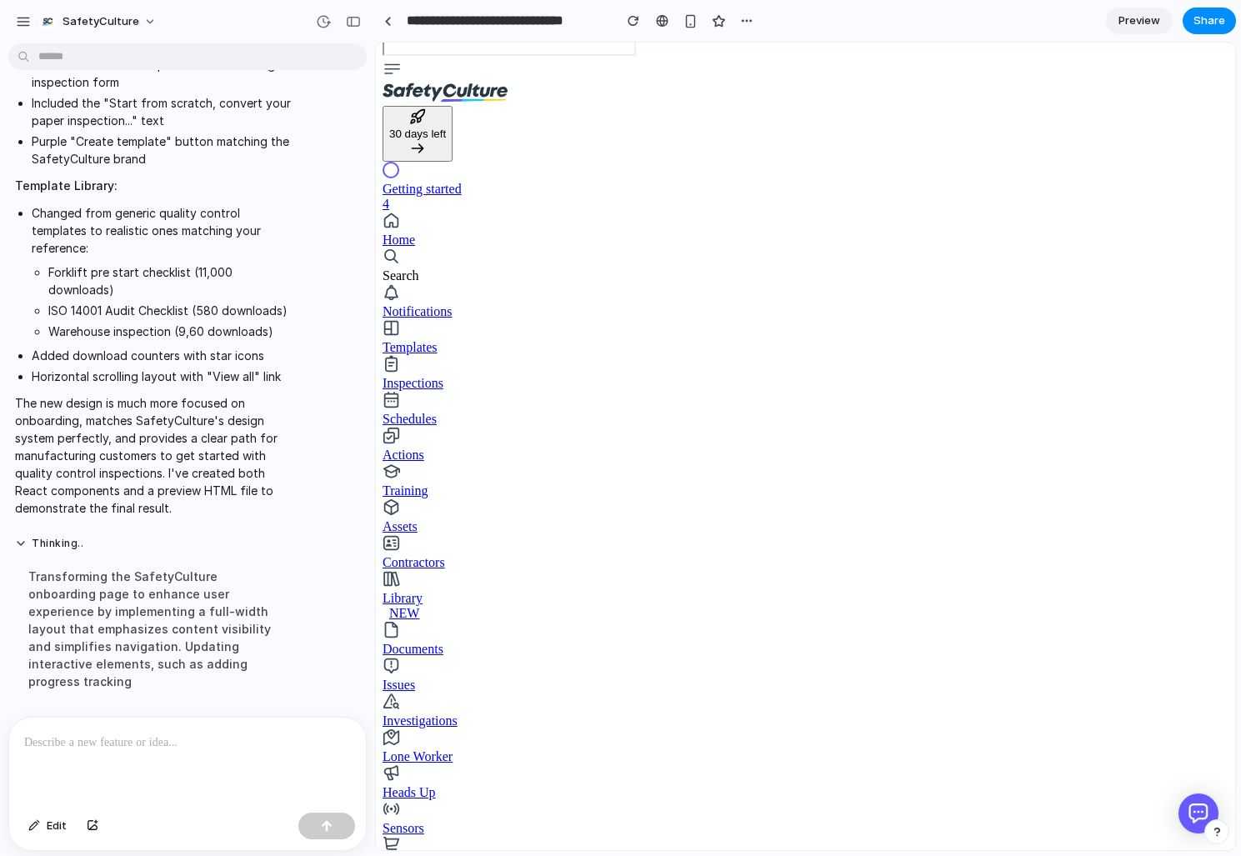
click at [134, 752] on p at bounding box center [187, 743] width 327 height 20
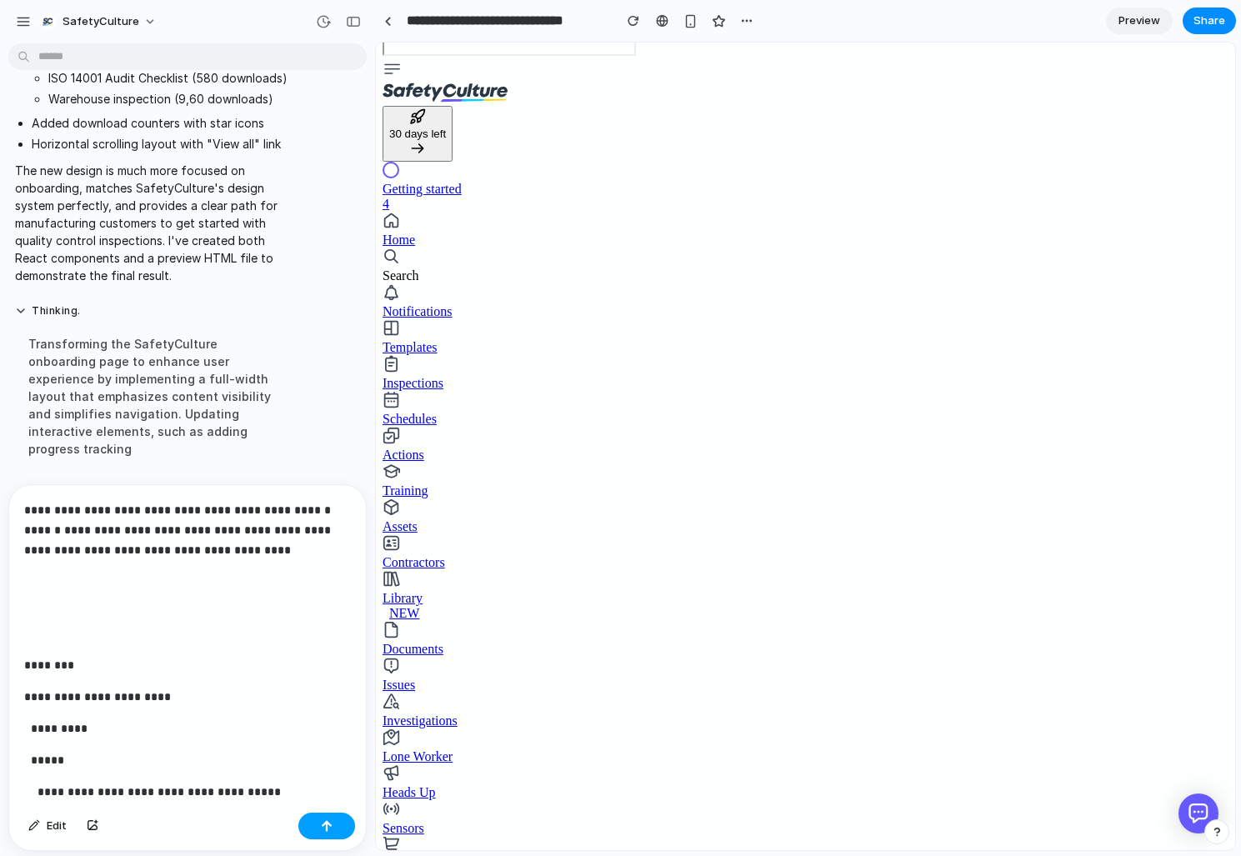
click at [320, 825] on button "button" at bounding box center [326, 826] width 57 height 27
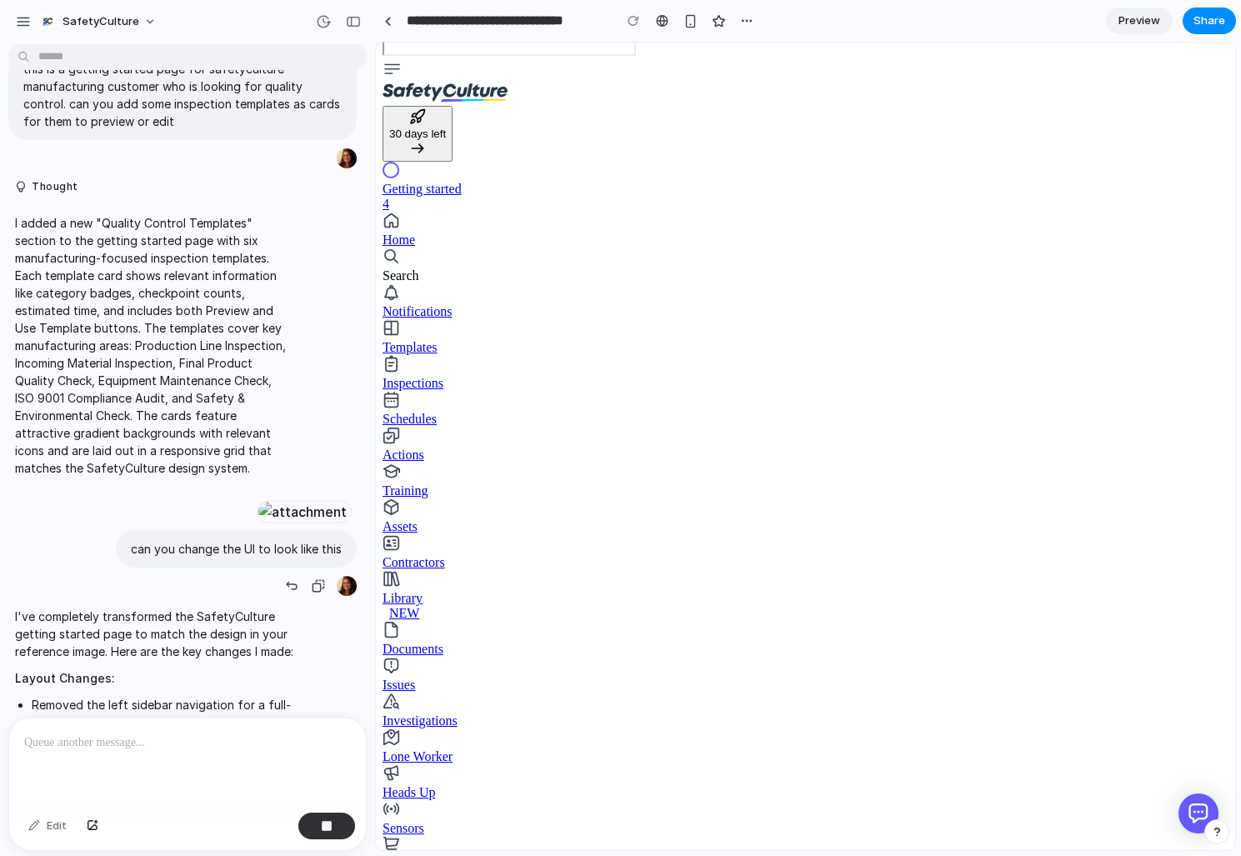
scroll to position [48, 0]
click at [173, 233] on p "I added a new "Quality Control Templates" section to the getting started page w…" at bounding box center [154, 348] width 278 height 263
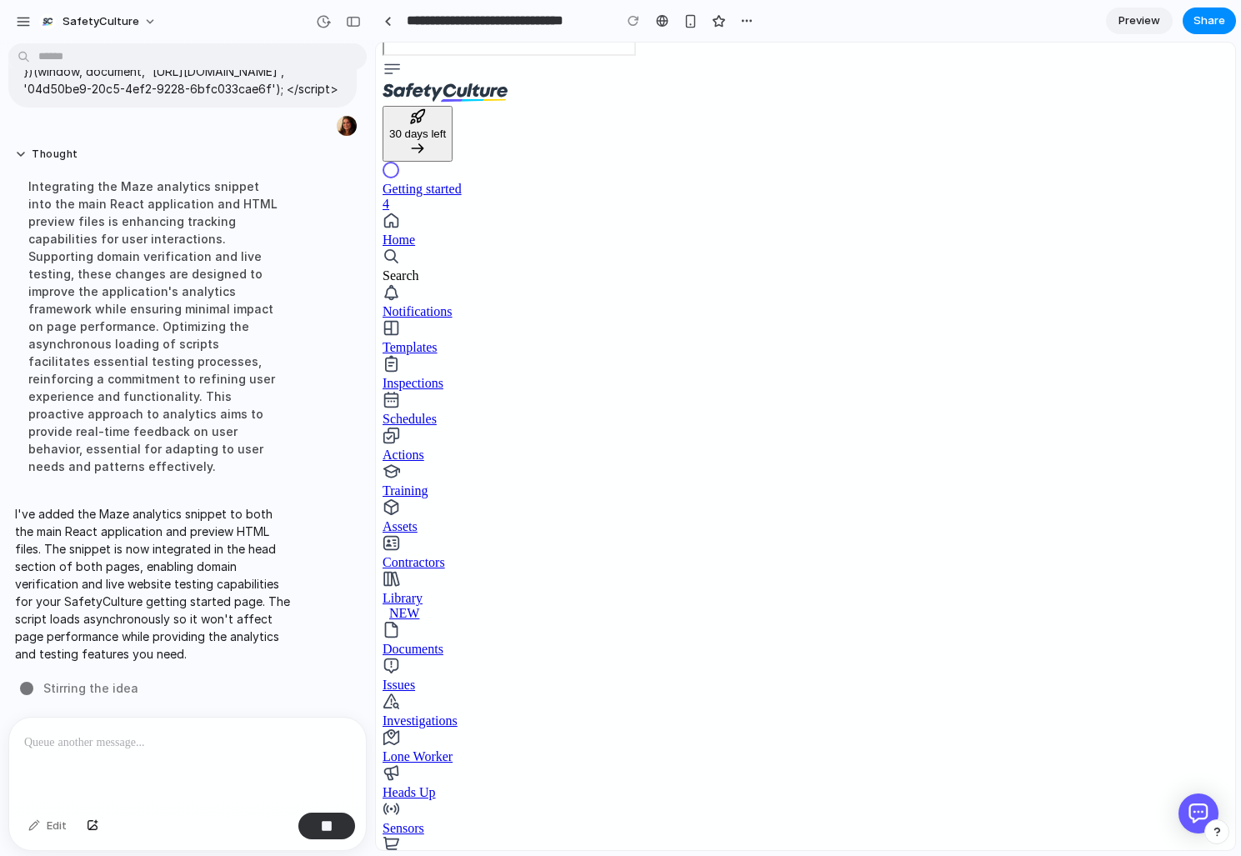
scroll to position [2373, 0]
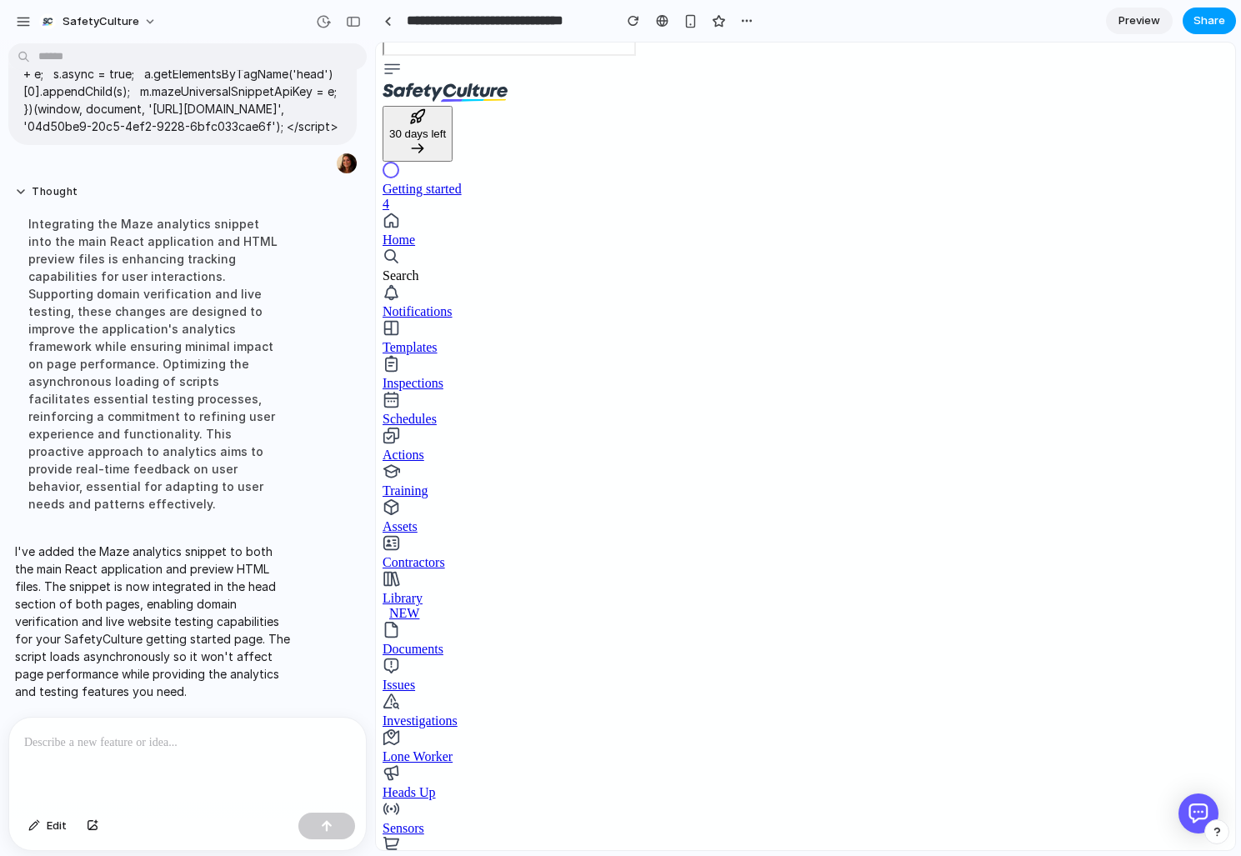
click at [1214, 22] on span "Share" at bounding box center [1209, 21] width 32 height 17
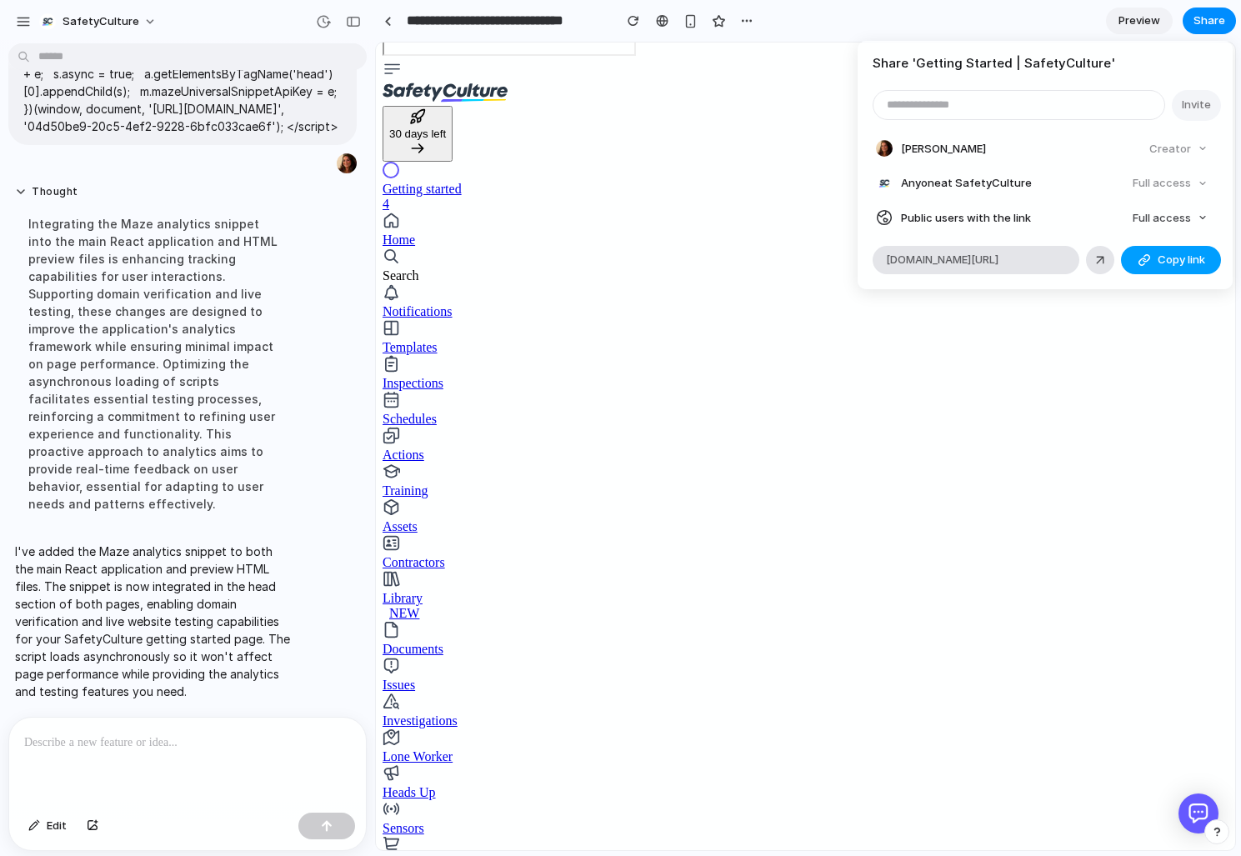
click at [1153, 255] on button "Copy link" at bounding box center [1171, 260] width 100 height 28
click at [694, 612] on div "Share ' Getting Started | SafetyCulture ' Invite [PERSON_NAME] Creator Anyone a…" at bounding box center [620, 428] width 1241 height 856
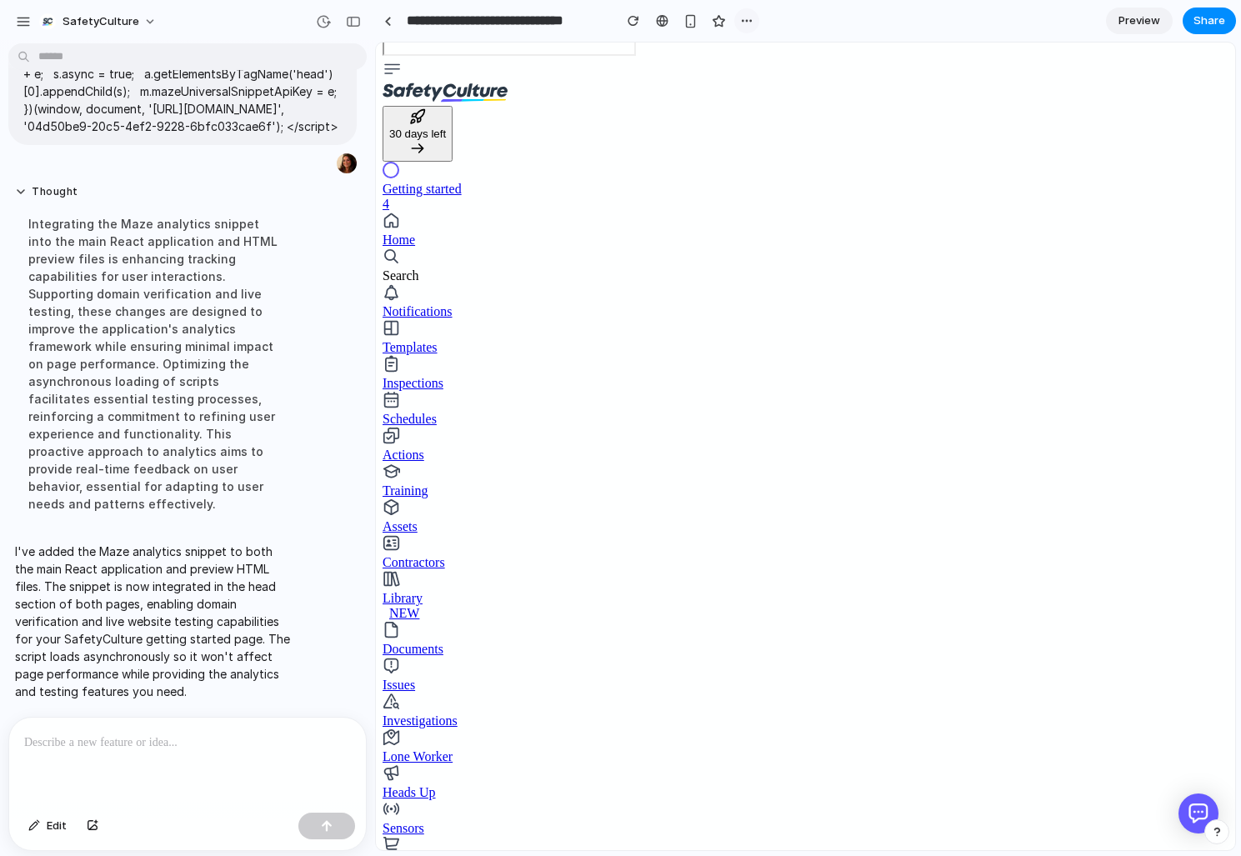
click at [743, 19] on div "button" at bounding box center [746, 20] width 13 height 13
click at [743, 19] on div "Duplicate Delete" at bounding box center [620, 428] width 1241 height 856
click at [662, 27] on div at bounding box center [662, 20] width 13 height 13
click at [717, 23] on div "button" at bounding box center [719, 21] width 14 height 14
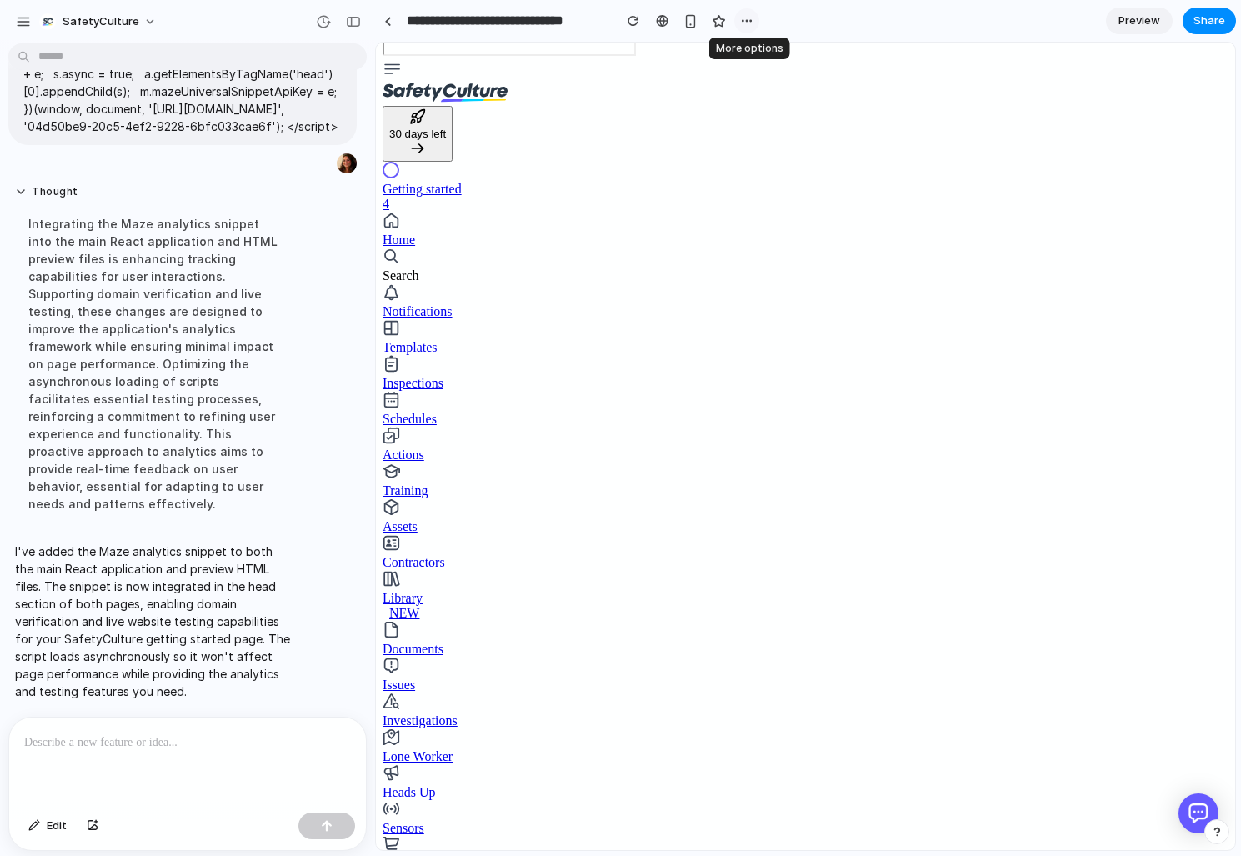
click at [753, 17] on div "button" at bounding box center [746, 20] width 13 height 13
click at [753, 17] on div "Duplicate Delete" at bounding box center [620, 428] width 1241 height 856
click at [35, 22] on button "SafetyCulture" at bounding box center [99, 21] width 133 height 27
click at [35, 22] on div "Settings Invite members Change theme Sign out" at bounding box center [620, 428] width 1241 height 856
click at [19, 22] on div "button" at bounding box center [23, 21] width 15 height 15
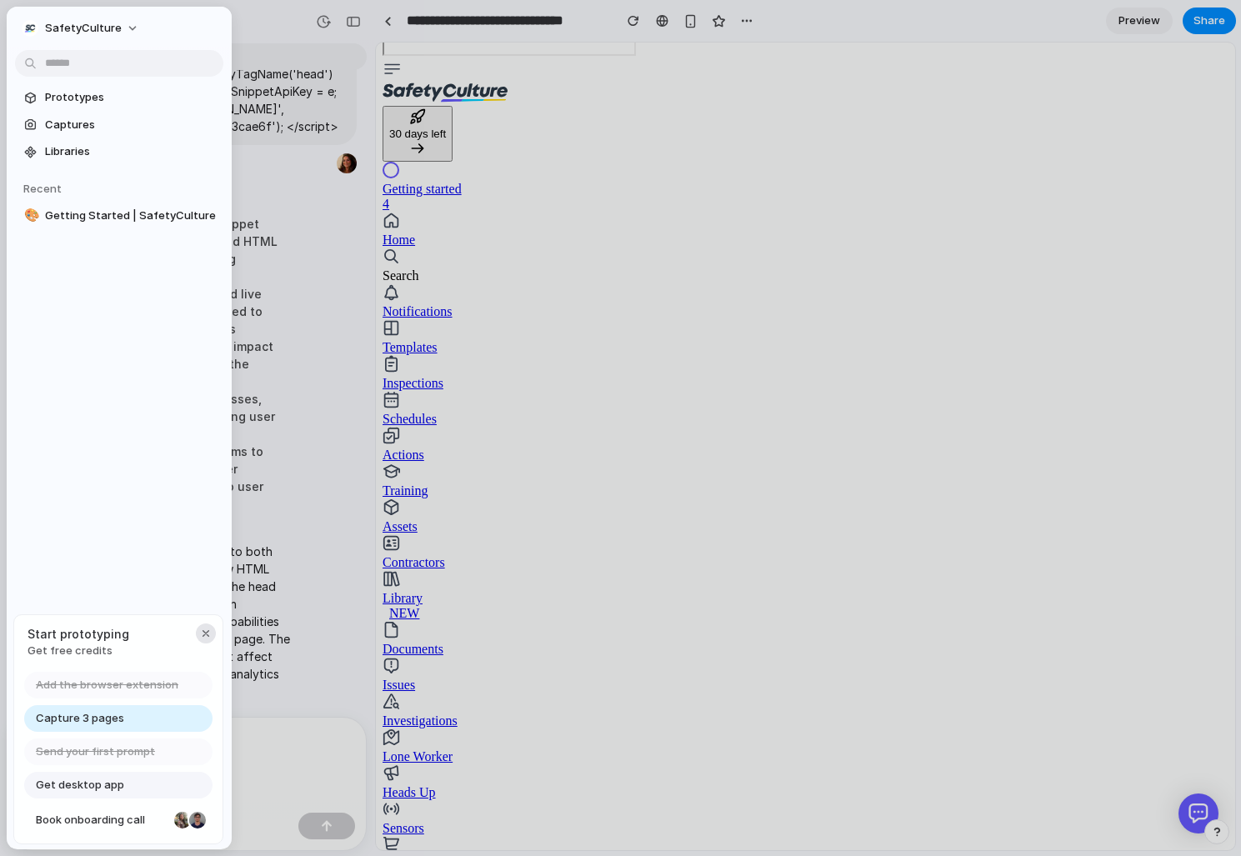
click at [207, 630] on div "button" at bounding box center [205, 633] width 13 height 13
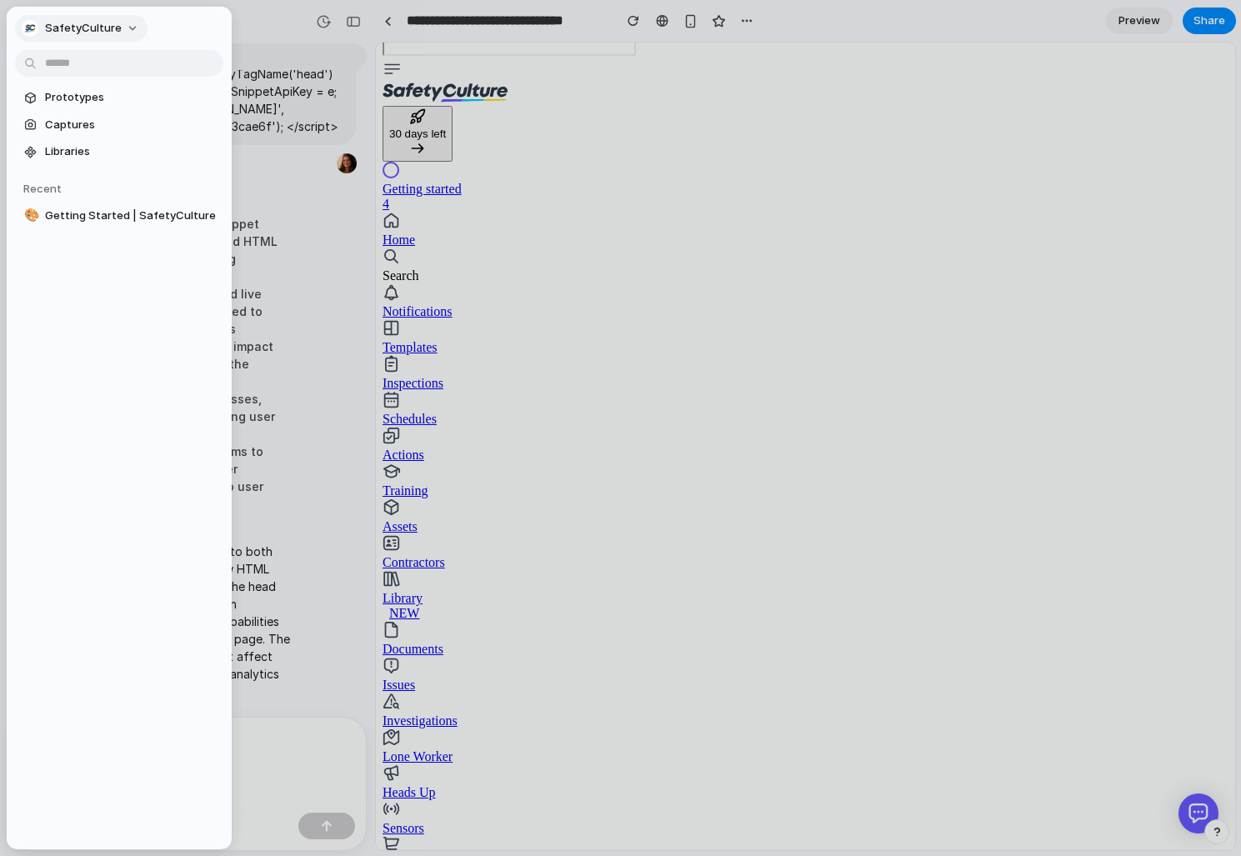
click at [124, 28] on button "SafetyCulture" at bounding box center [81, 28] width 133 height 27
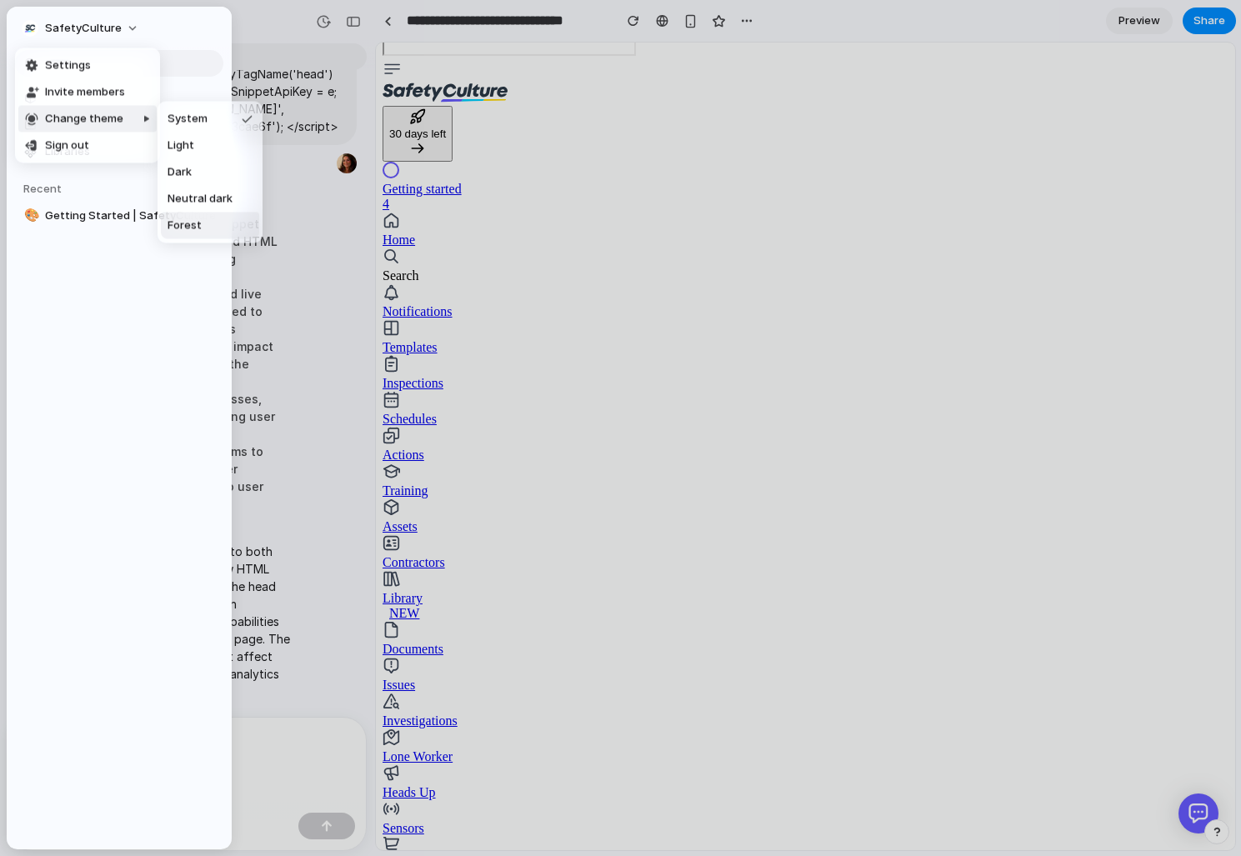
click at [218, 228] on li "Forest" at bounding box center [210, 226] width 98 height 27
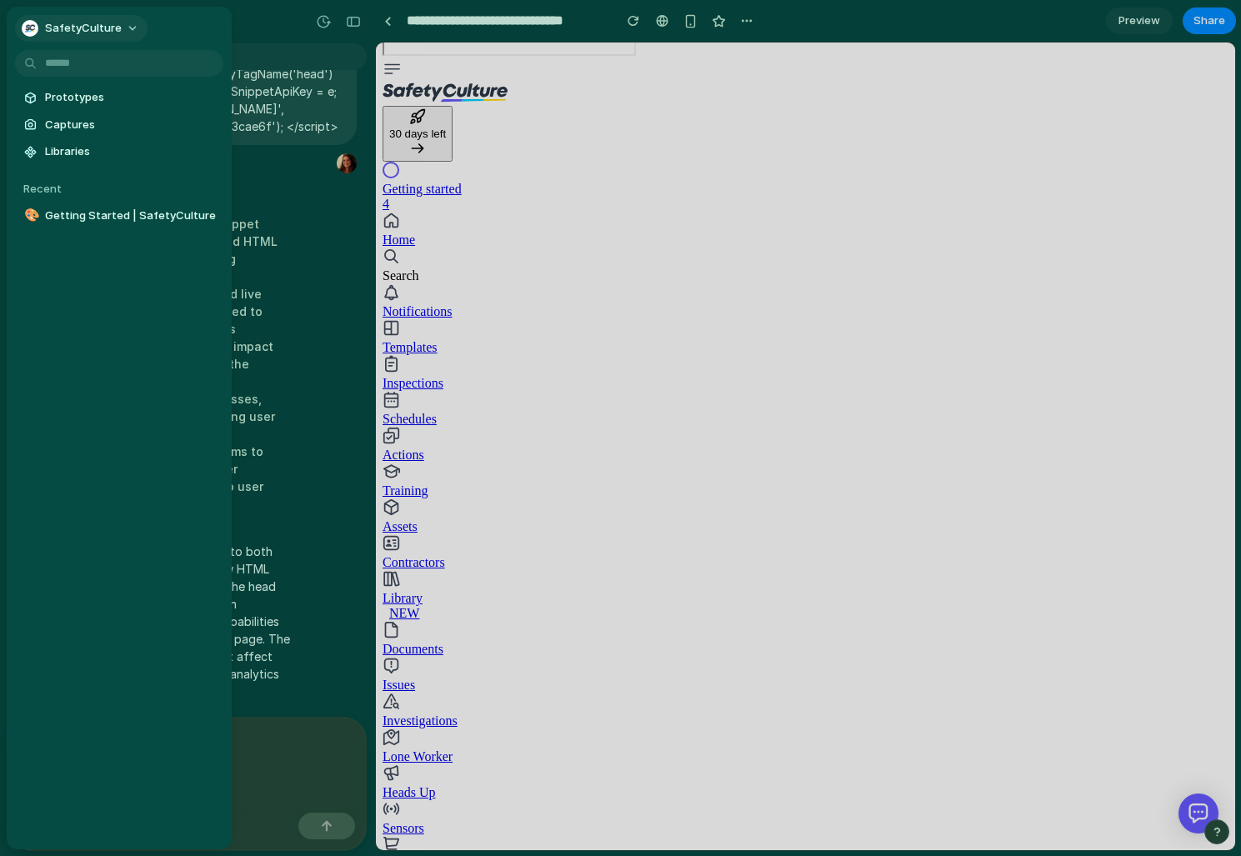
click at [98, 28] on span "SafetyCulture" at bounding box center [83, 28] width 77 height 17
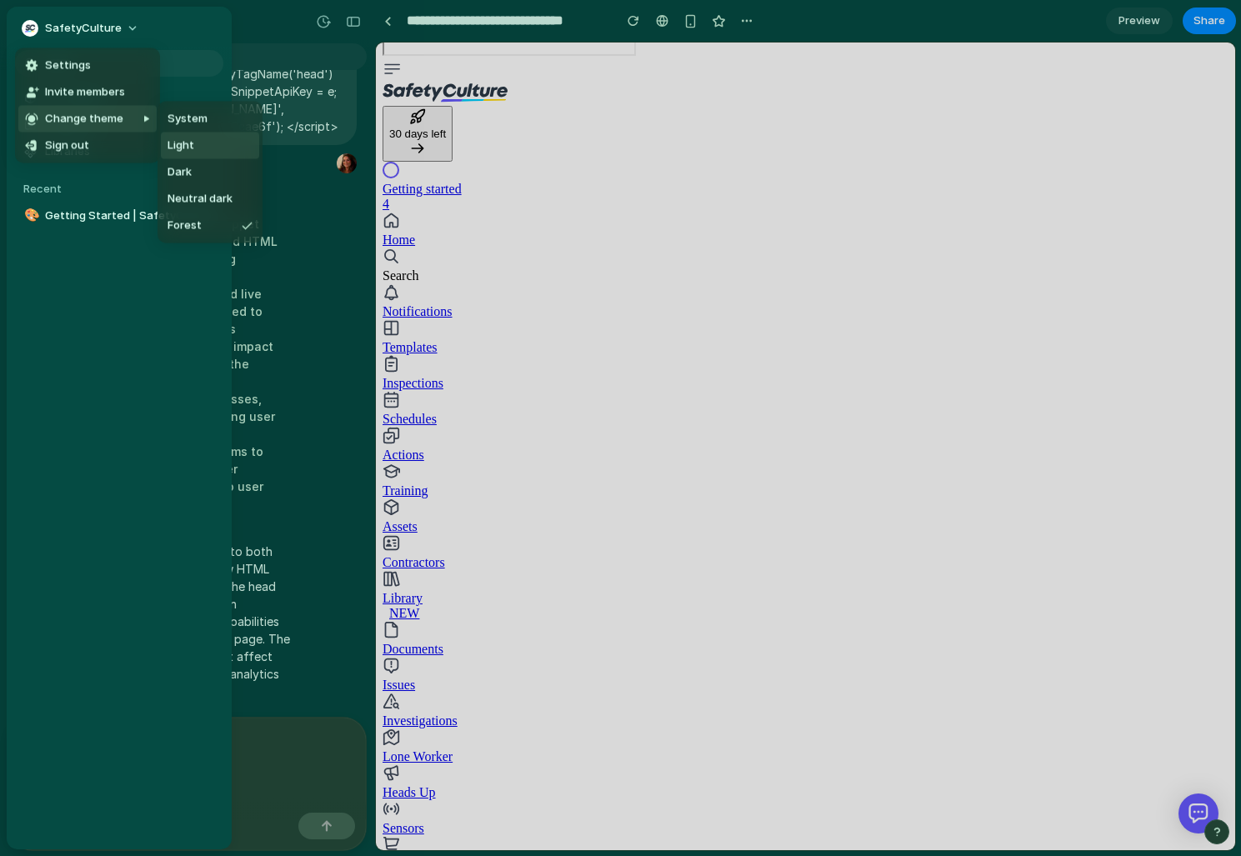
click at [183, 144] on span "Light" at bounding box center [181, 146] width 27 height 17
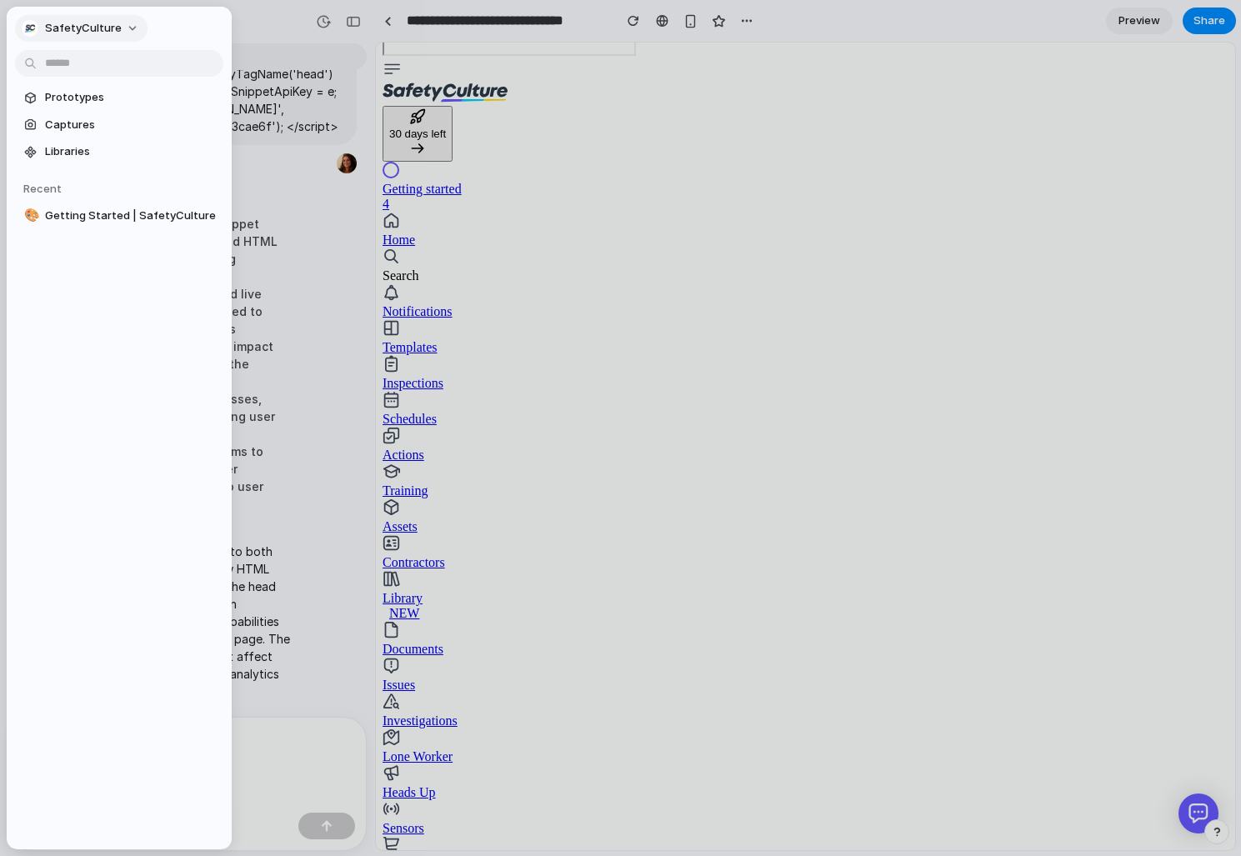
click at [92, 30] on span "SafetyCulture" at bounding box center [83, 28] width 77 height 17
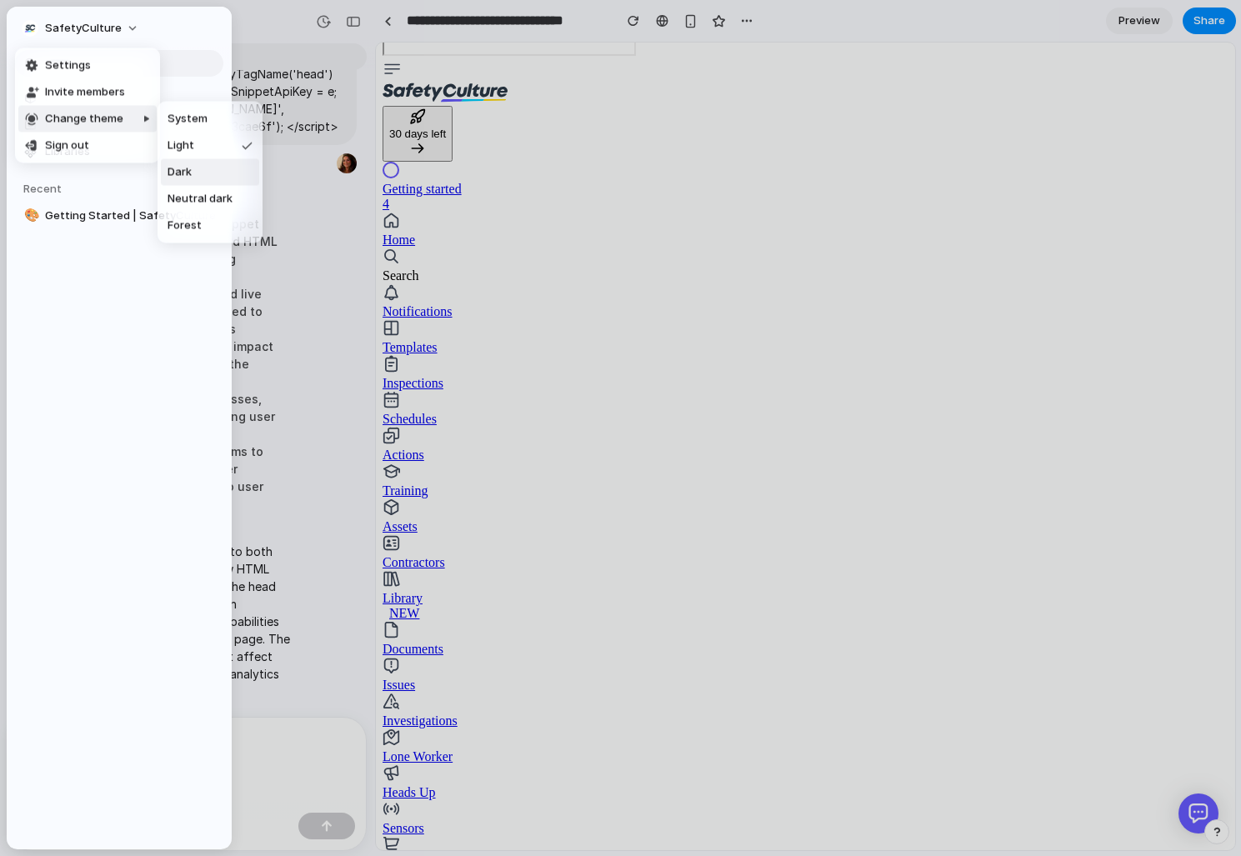
click at [199, 168] on li "Dark" at bounding box center [210, 172] width 98 height 27
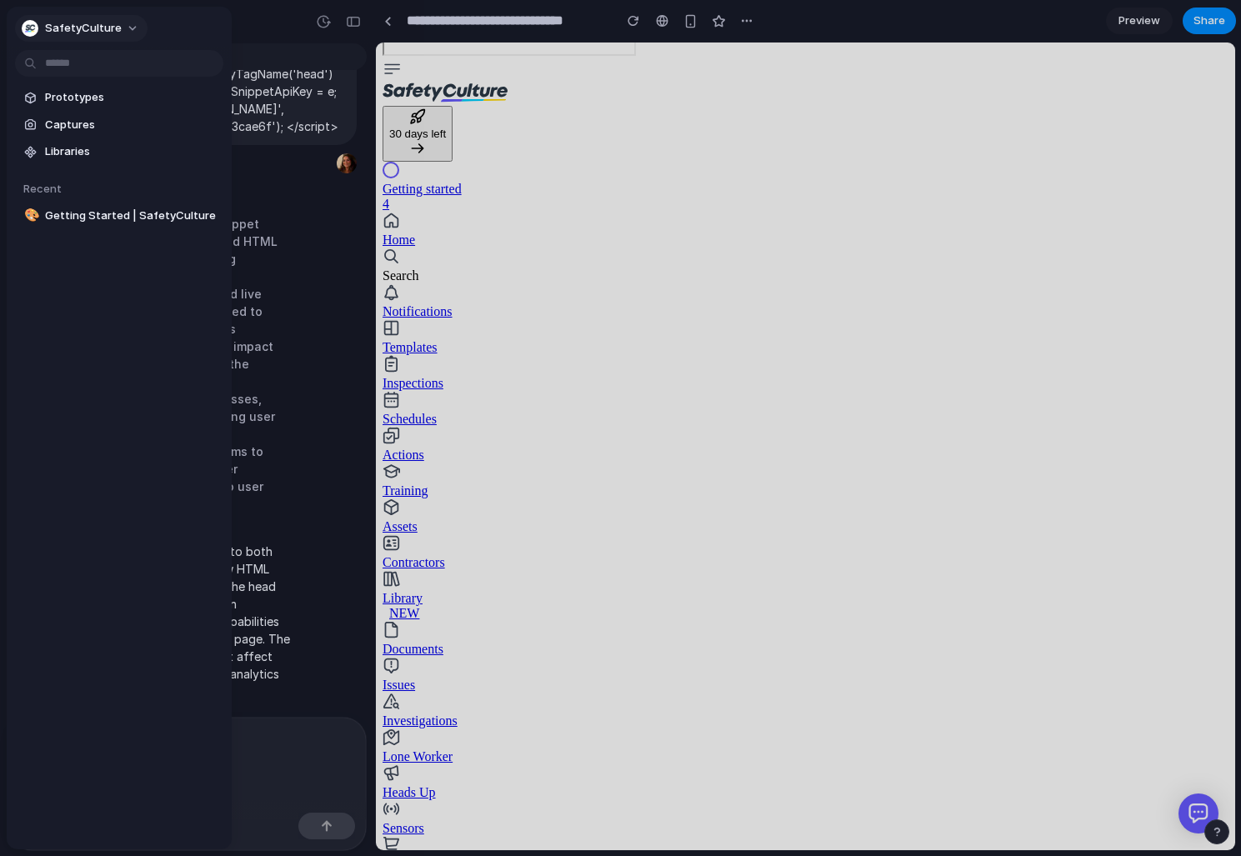
click at [105, 32] on span "SafetyCulture" at bounding box center [83, 28] width 77 height 17
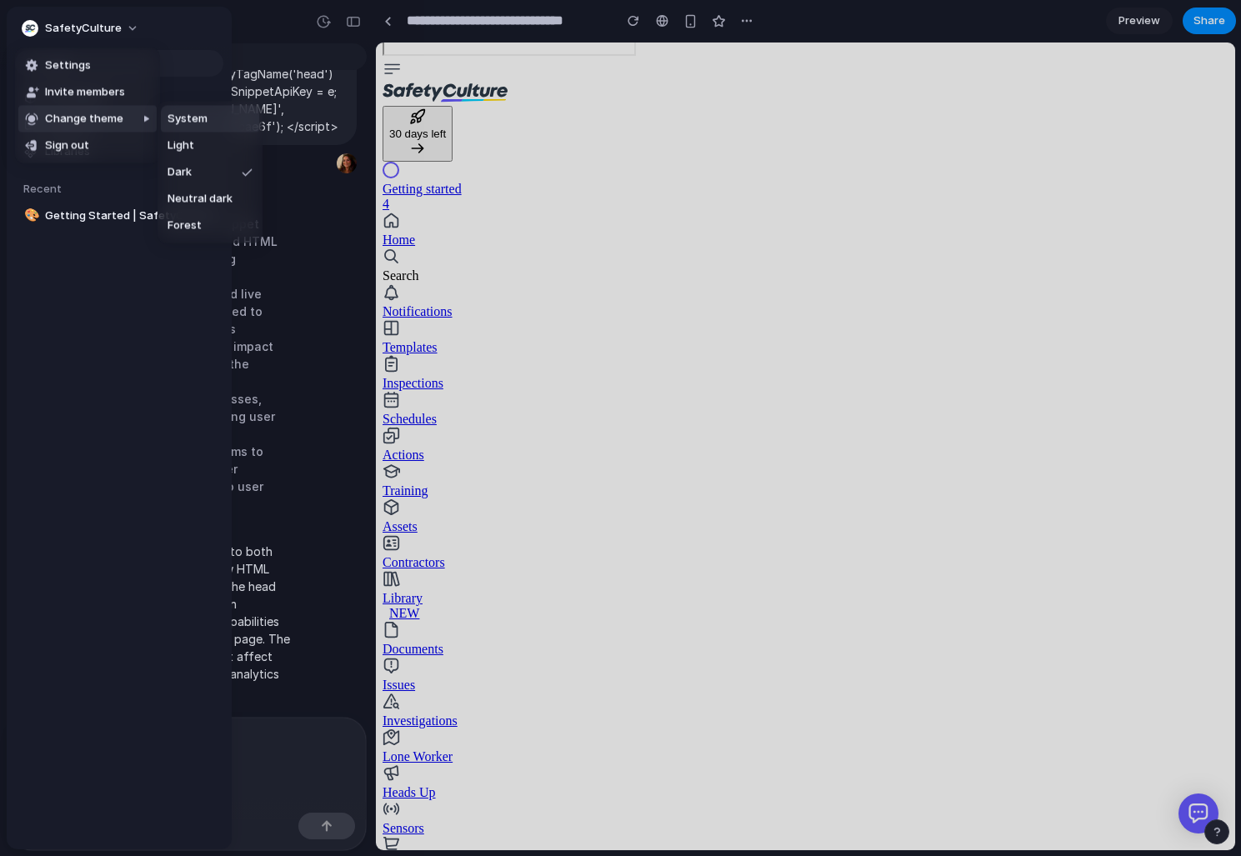
click at [211, 128] on li "System" at bounding box center [210, 119] width 98 height 27
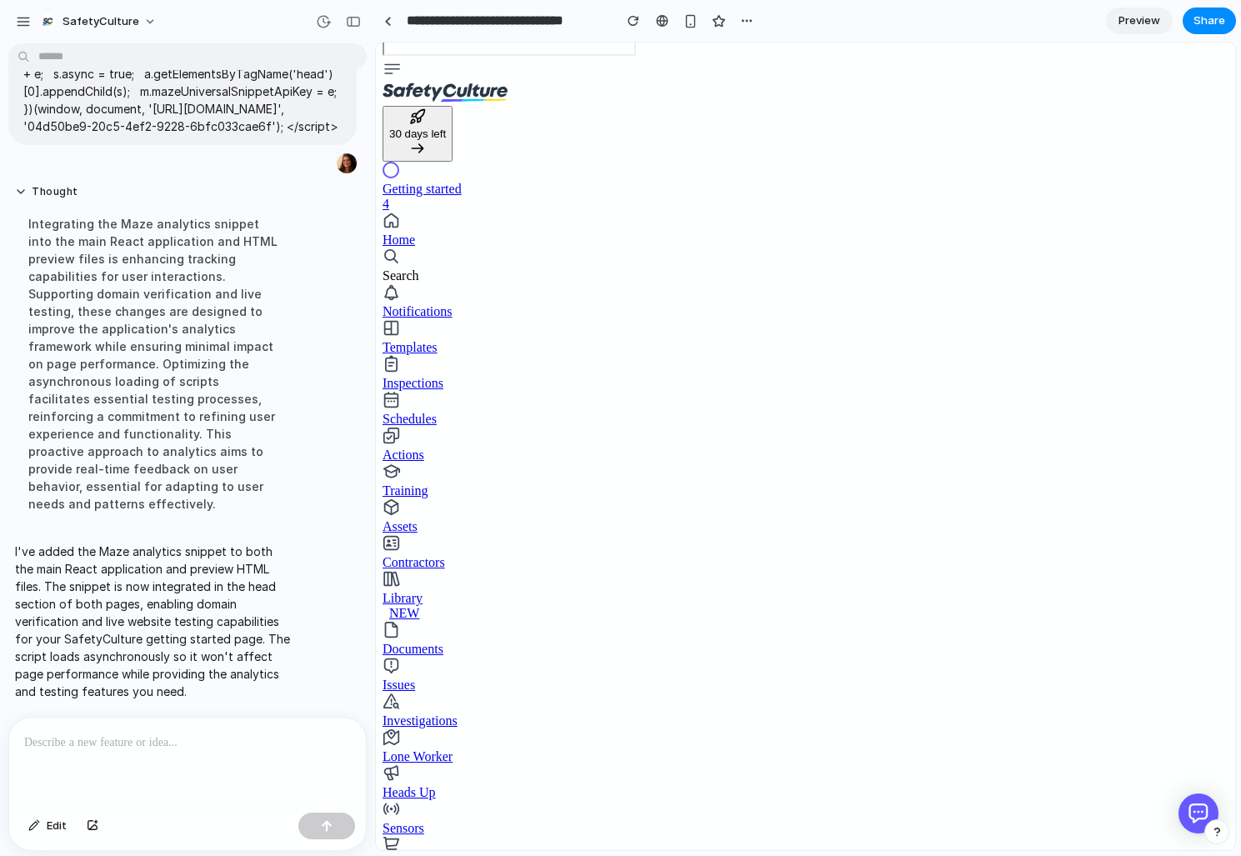
click at [360, 5] on div "SafetyCulture" at bounding box center [187, 20] width 375 height 40
click at [747, 22] on div "button" at bounding box center [746, 20] width 13 height 13
click at [747, 22] on div "Duplicate Delete" at bounding box center [620, 428] width 1241 height 856
click at [833, 22] on section "**********" at bounding box center [805, 21] width 861 height 42
click at [151, 25] on button "SafetyCulture" at bounding box center [99, 21] width 133 height 27
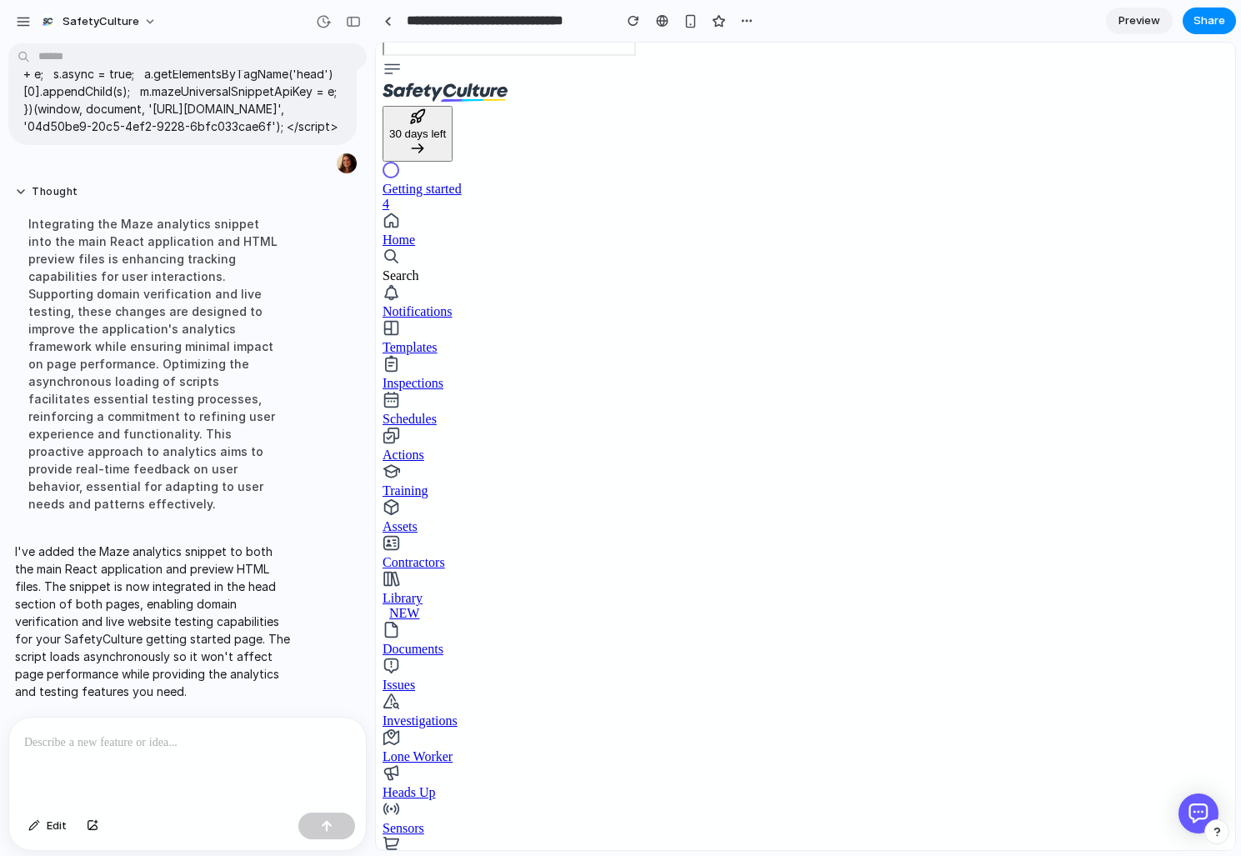
click at [223, 22] on div "Settings Invite members Change theme Sign out" at bounding box center [620, 428] width 1241 height 856
click at [1225, 24] on button "Share" at bounding box center [1209, 21] width 53 height 27
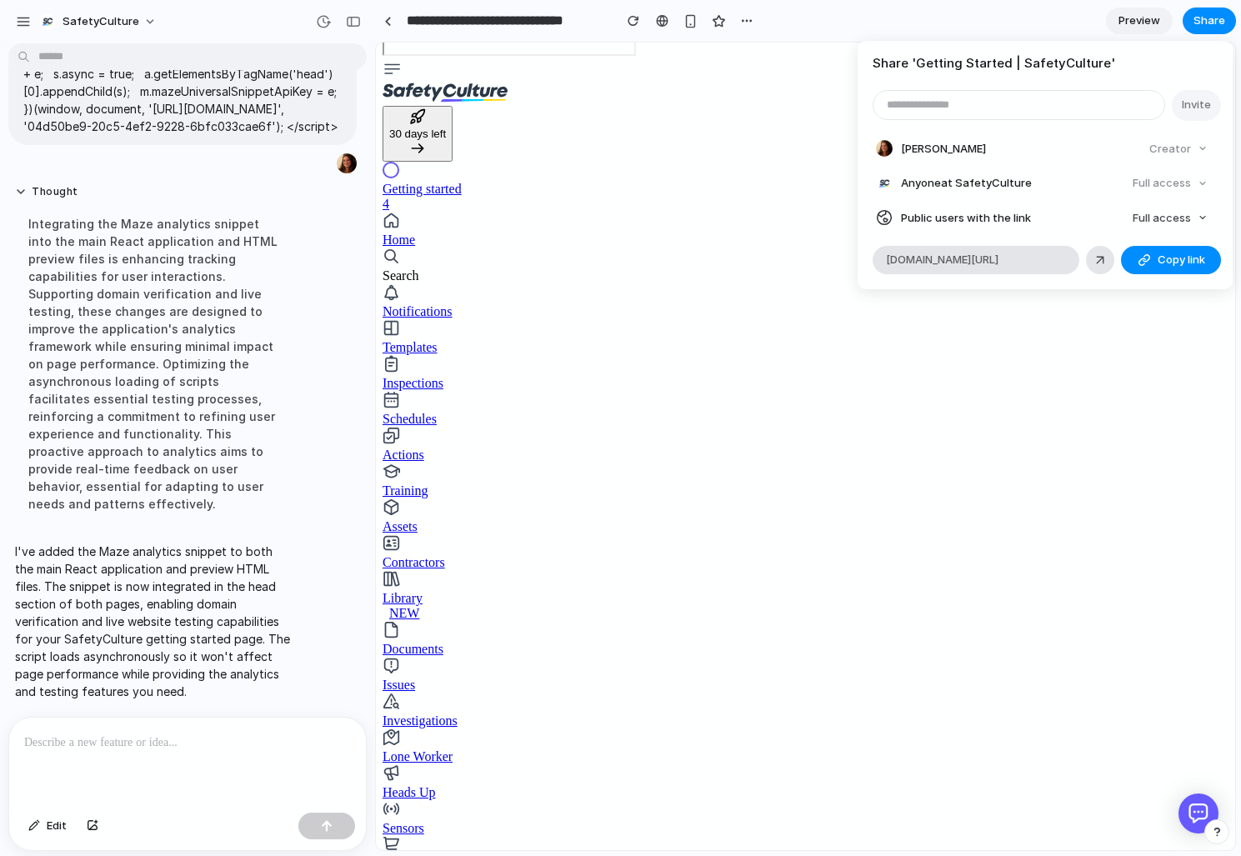
click at [598, 525] on div "Share ' Getting Started | SafetyCulture ' Invite [PERSON_NAME] Creator Anyone a…" at bounding box center [620, 428] width 1241 height 856
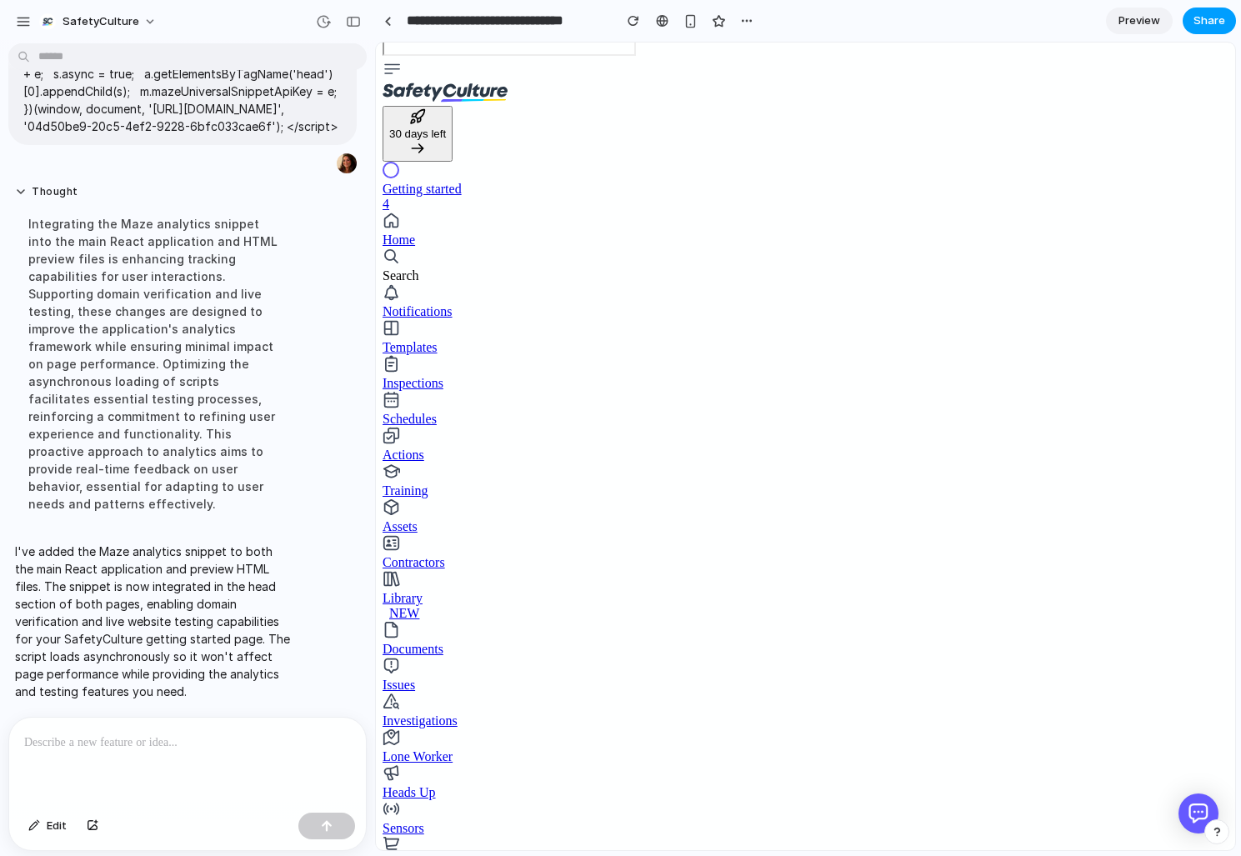
click at [1220, 22] on span "Share" at bounding box center [1209, 21] width 32 height 17
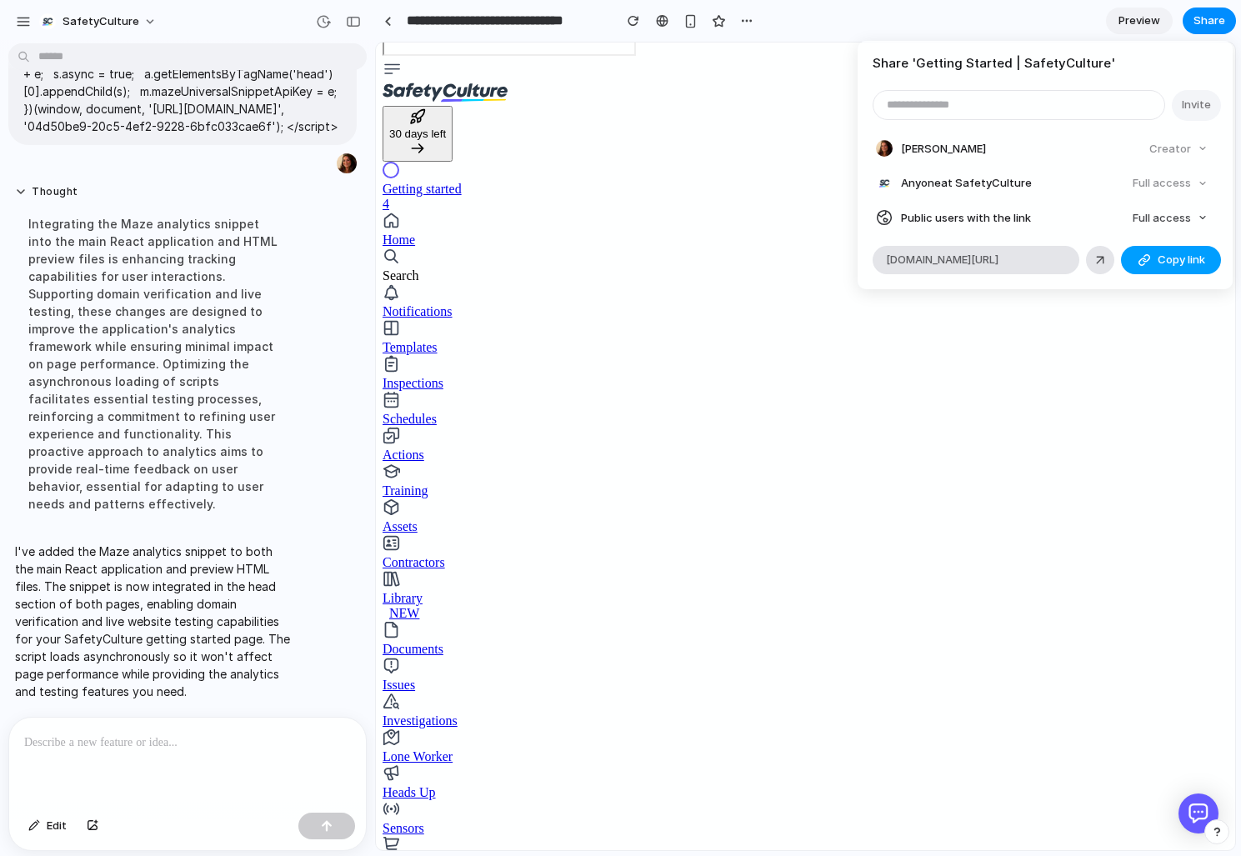
click at [1161, 248] on button "Copy link" at bounding box center [1171, 260] width 100 height 28
click at [978, 24] on div "Share ' Getting Started | SafetyCulture ' Invite [PERSON_NAME] Creator Anyone a…" at bounding box center [620, 428] width 1241 height 856
